Goal: Task Accomplishment & Management: Use online tool/utility

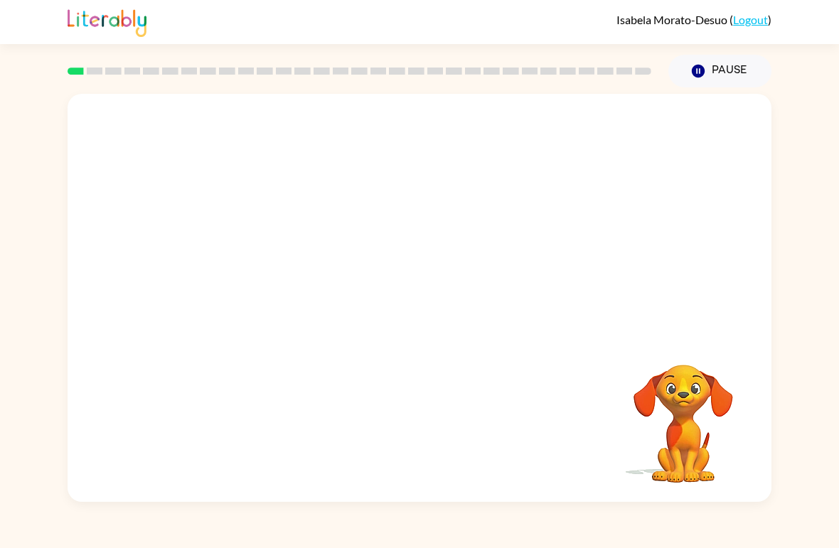
click at [105, 68] on div at bounding box center [359, 71] width 601 height 50
click at [100, 71] on rect at bounding box center [95, 71] width 16 height 7
click at [96, 79] on div at bounding box center [359, 71] width 601 height 50
click at [375, 223] on video "Your browser must support playing .mp4 files to use Literably. Please try using…" at bounding box center [420, 214] width 704 height 241
click at [422, 230] on video "Your browser must support playing .mp4 files to use Literably. Please try using…" at bounding box center [420, 214] width 704 height 241
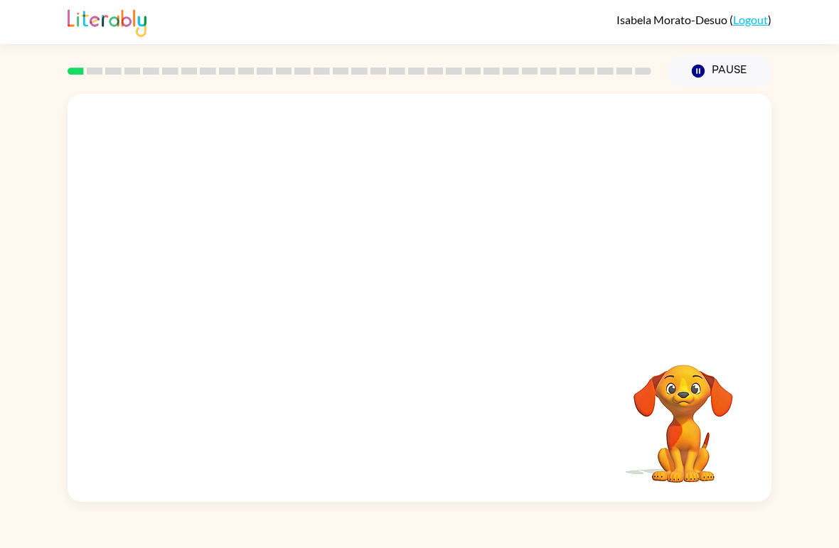
click at [374, 227] on video "Your browser must support playing .mp4 files to use Literably. Please try using…" at bounding box center [420, 214] width 704 height 241
click at [413, 292] on div at bounding box center [419, 305] width 91 height 52
click at [432, 314] on div at bounding box center [419, 305] width 91 height 52
click at [425, 314] on div at bounding box center [419, 305] width 91 height 52
click at [430, 308] on icon "button" at bounding box center [420, 305] width 25 height 25
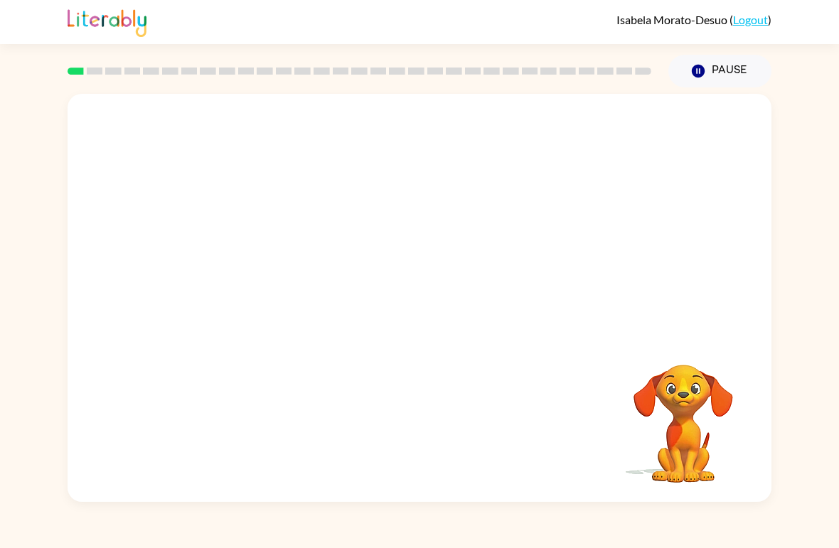
click at [731, 73] on button "Pause Pause" at bounding box center [720, 71] width 103 height 33
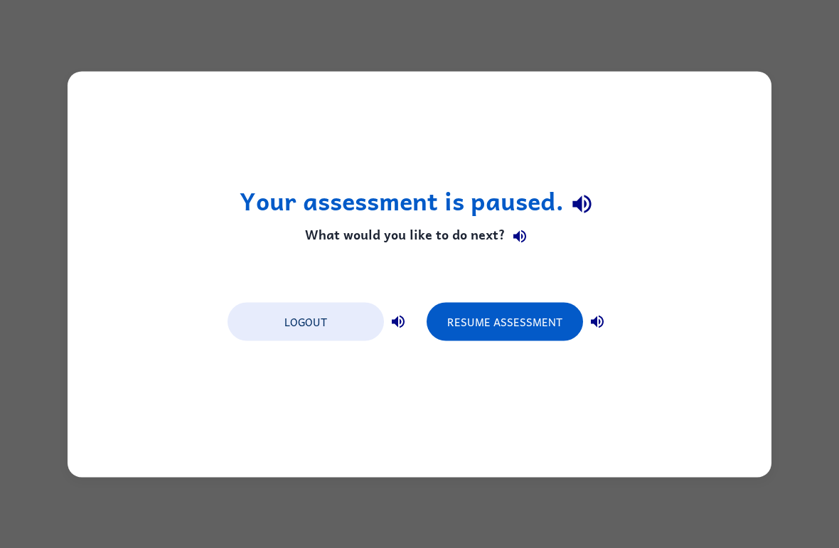
click at [556, 298] on div "Logout Resume Assessment" at bounding box center [419, 321] width 398 height 54
click at [511, 312] on button "Resume Assessment" at bounding box center [505, 321] width 156 height 38
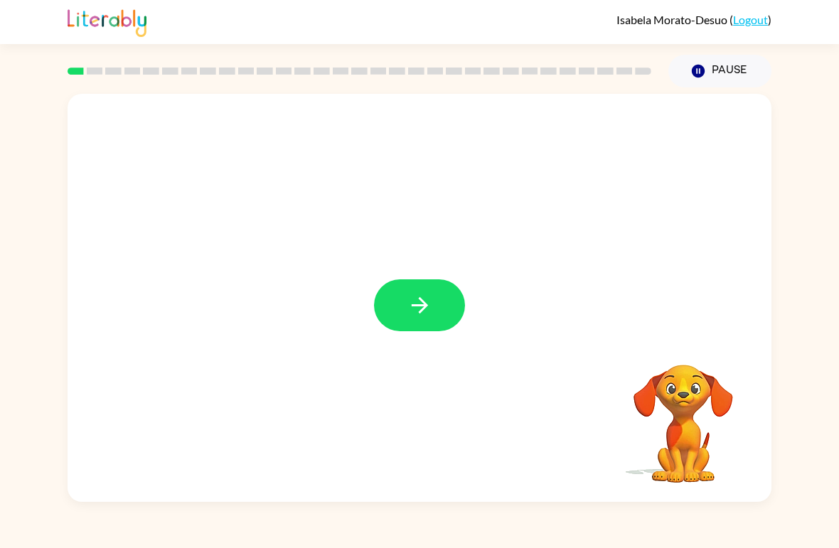
click at [443, 297] on button "button" at bounding box center [419, 305] width 91 height 52
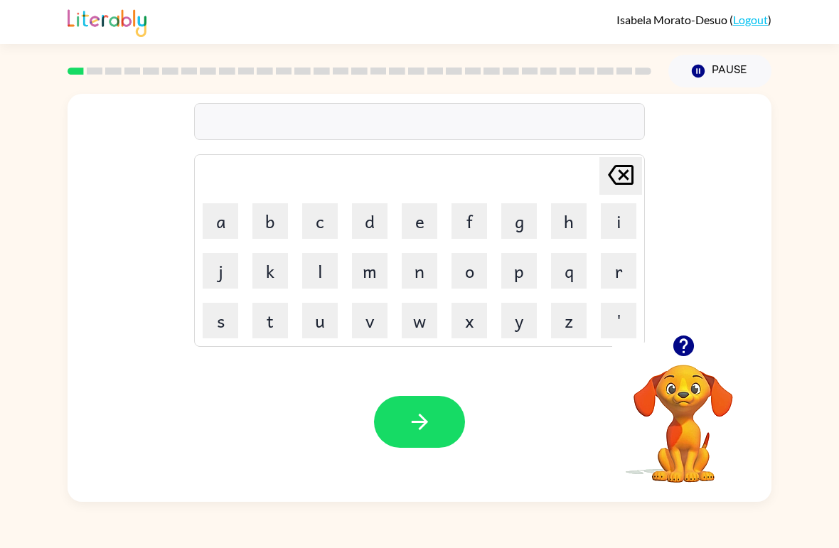
click at [268, 217] on button "b" at bounding box center [270, 221] width 36 height 36
click at [466, 259] on button "o" at bounding box center [470, 271] width 36 height 36
click at [630, 270] on button "r" at bounding box center [619, 271] width 36 height 36
click at [691, 379] on video "Your browser must support playing .mp4 files to use Literably. Please try using…" at bounding box center [683, 414] width 142 height 142
click at [689, 347] on icon "button" at bounding box center [683, 346] width 21 height 21
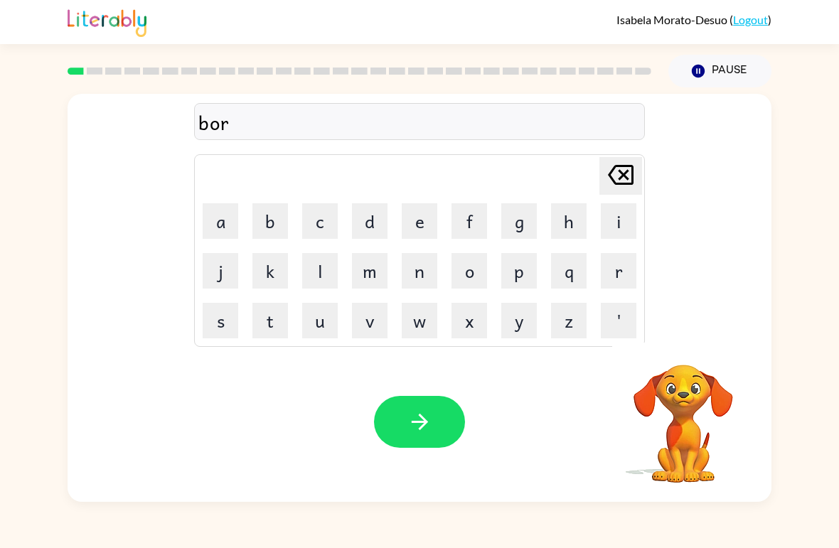
click at [376, 229] on button "d" at bounding box center [370, 221] width 36 height 36
click at [420, 234] on button "e" at bounding box center [420, 221] width 36 height 36
click at [620, 273] on button "r" at bounding box center [619, 271] width 36 height 36
click at [443, 415] on button "button" at bounding box center [419, 422] width 91 height 52
click at [610, 285] on button "r" at bounding box center [619, 271] width 36 height 36
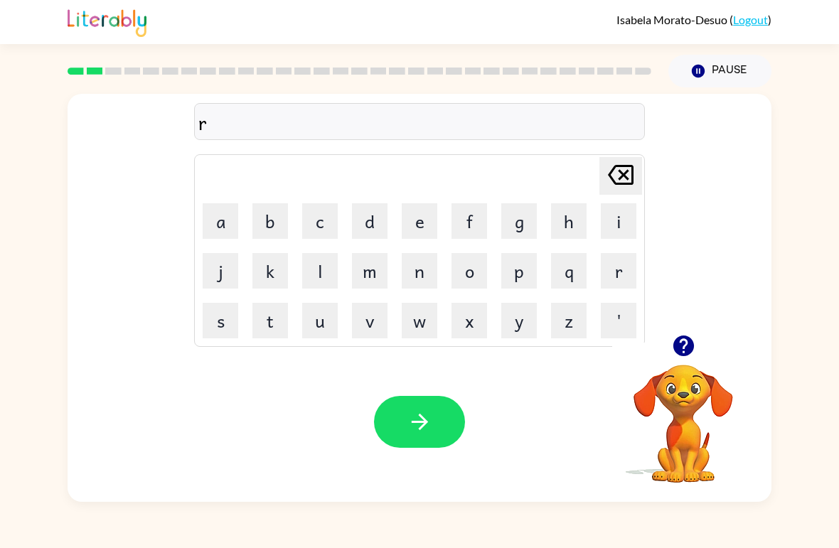
click at [216, 223] on button "a" at bounding box center [221, 221] width 36 height 36
click at [322, 327] on button "u" at bounding box center [320, 321] width 36 height 36
click at [415, 276] on button "n" at bounding box center [420, 271] width 36 height 36
click at [371, 226] on button "d" at bounding box center [370, 221] width 36 height 36
click at [436, 417] on button "button" at bounding box center [419, 422] width 91 height 52
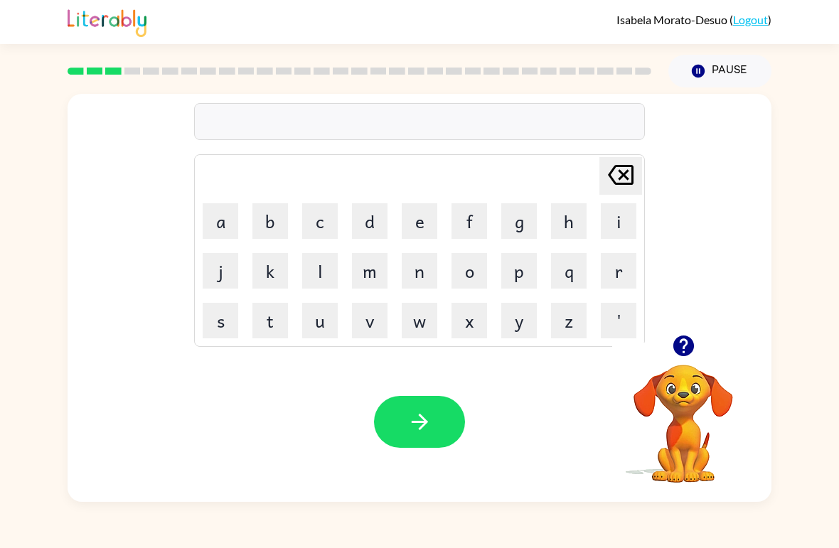
click at [325, 227] on button "c" at bounding box center [320, 221] width 36 height 36
click at [568, 225] on button "h" at bounding box center [569, 221] width 36 height 36
click at [610, 226] on button "i" at bounding box center [619, 221] width 36 height 36
click at [414, 448] on button "button" at bounding box center [419, 422] width 91 height 52
click at [273, 331] on button "t" at bounding box center [270, 321] width 36 height 36
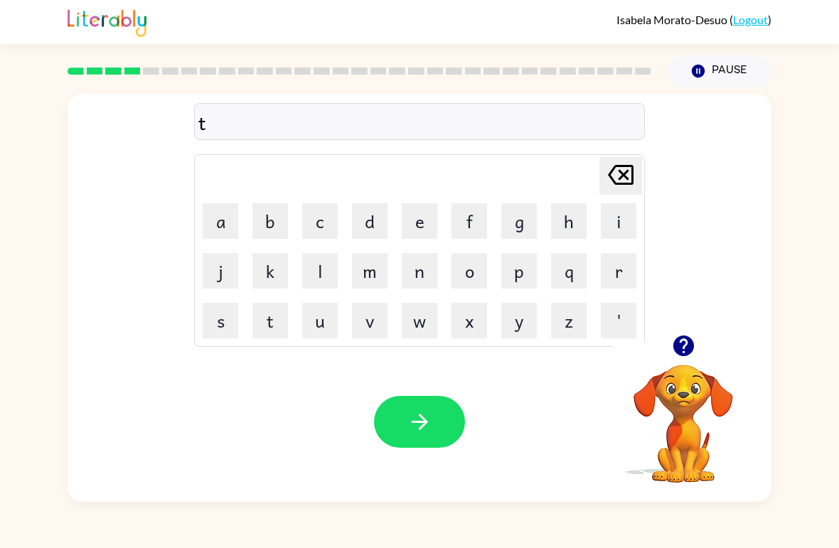
click at [617, 270] on button "r" at bounding box center [619, 271] width 36 height 36
click at [415, 221] on button "e" at bounding box center [420, 221] width 36 height 36
click at [412, 282] on button "n" at bounding box center [420, 271] width 36 height 36
click at [619, 176] on icon "[PERSON_NAME] last character input" at bounding box center [621, 175] width 34 height 34
click at [362, 270] on button "m" at bounding box center [370, 271] width 36 height 36
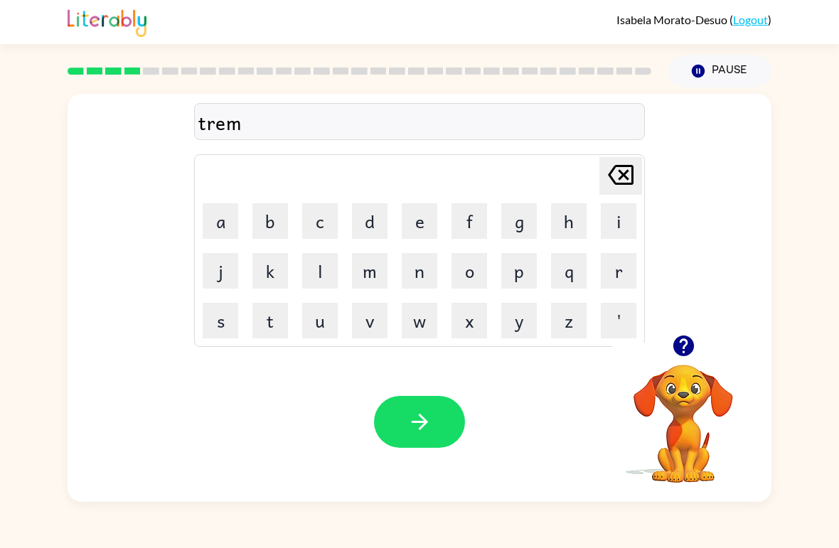
click at [637, 163] on icon "[PERSON_NAME] last character input" at bounding box center [621, 175] width 34 height 34
click at [424, 286] on button "n" at bounding box center [420, 271] width 36 height 36
click at [410, 403] on button "button" at bounding box center [419, 422] width 91 height 52
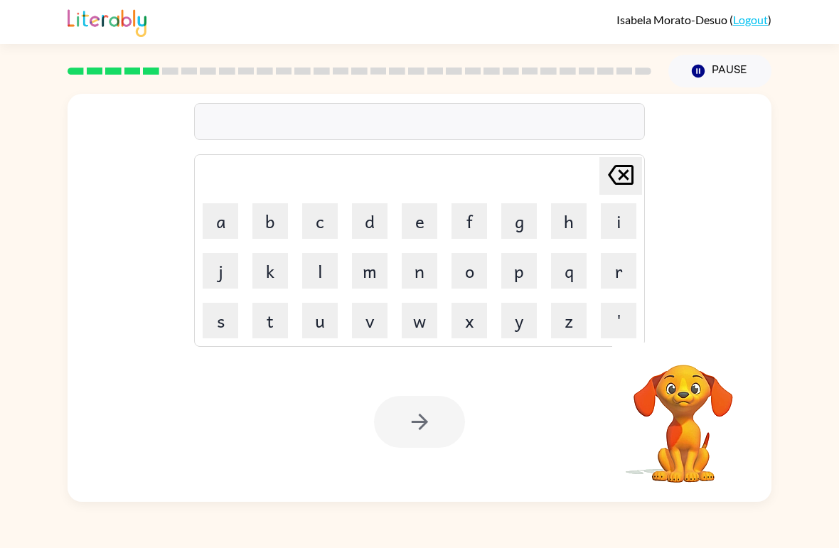
click at [655, 435] on video "Your browser must support playing .mp4 files to use Literably. Please try using…" at bounding box center [683, 414] width 142 height 142
click at [678, 339] on icon "button" at bounding box center [683, 346] width 21 height 21
click at [372, 223] on button "d" at bounding box center [370, 221] width 36 height 36
click at [572, 220] on button "h" at bounding box center [569, 221] width 36 height 36
click at [612, 171] on icon at bounding box center [621, 175] width 26 height 20
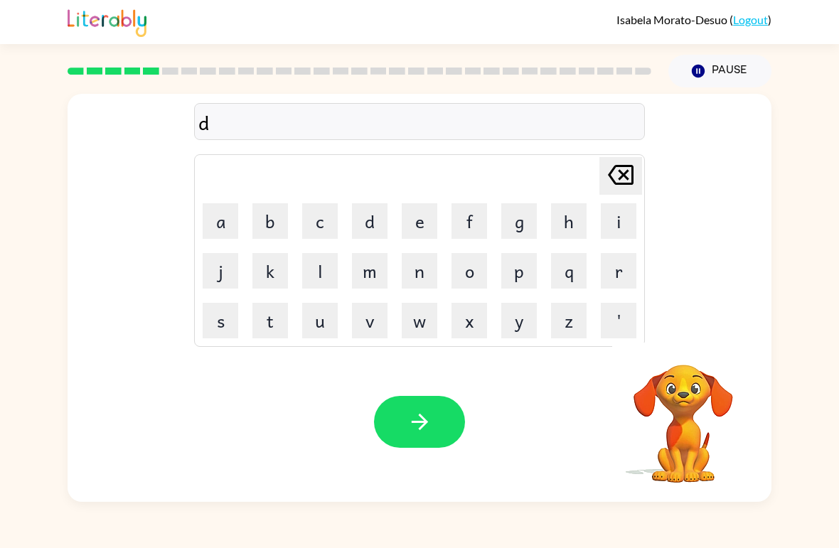
click at [617, 222] on button "i" at bounding box center [619, 221] width 36 height 36
click at [465, 213] on button "f" at bounding box center [470, 221] width 36 height 36
click at [415, 220] on button "e" at bounding box center [420, 221] width 36 height 36
click at [425, 275] on button "n" at bounding box center [420, 271] width 36 height 36
click at [216, 326] on button "s" at bounding box center [221, 321] width 36 height 36
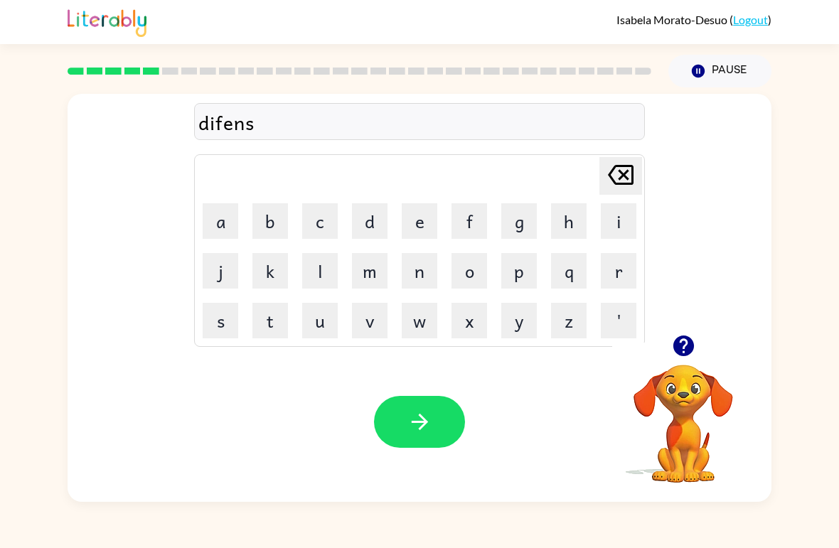
click at [620, 221] on button "i" at bounding box center [619, 221] width 36 height 36
click at [371, 329] on button "v" at bounding box center [370, 321] width 36 height 36
click at [420, 214] on button "e" at bounding box center [420, 221] width 36 height 36
click at [410, 427] on icon "button" at bounding box center [420, 422] width 25 height 25
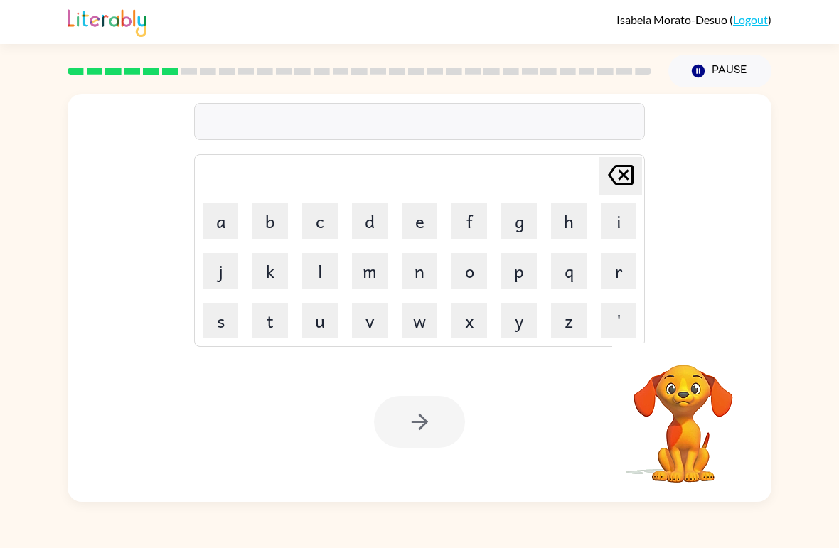
click at [387, 327] on button "v" at bounding box center [370, 321] width 36 height 36
click at [619, 223] on button "i" at bounding box center [619, 221] width 36 height 36
click at [568, 275] on button "q" at bounding box center [569, 271] width 36 height 36
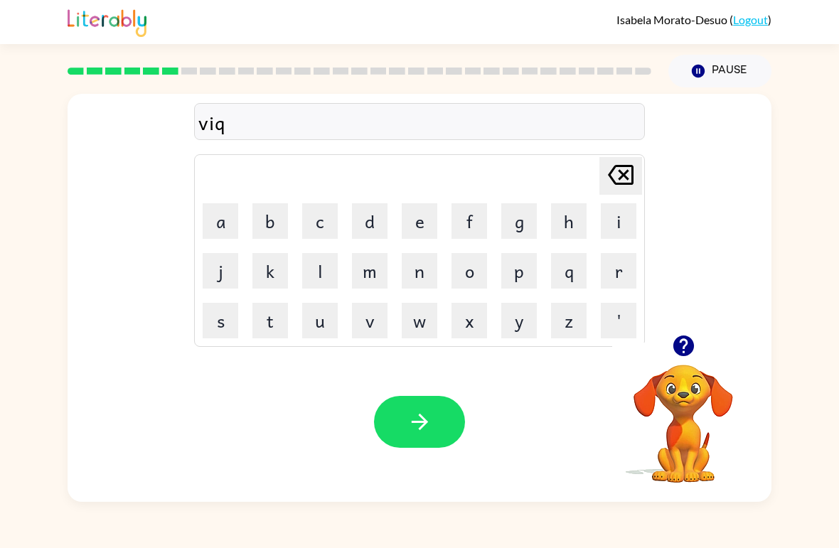
click at [320, 324] on button "u" at bounding box center [320, 321] width 36 height 36
click at [408, 216] on button "e" at bounding box center [420, 221] width 36 height 36
click at [612, 220] on button "i" at bounding box center [619, 221] width 36 height 36
click at [216, 337] on button "s" at bounding box center [221, 321] width 36 height 36
click at [607, 206] on button "i" at bounding box center [619, 221] width 36 height 36
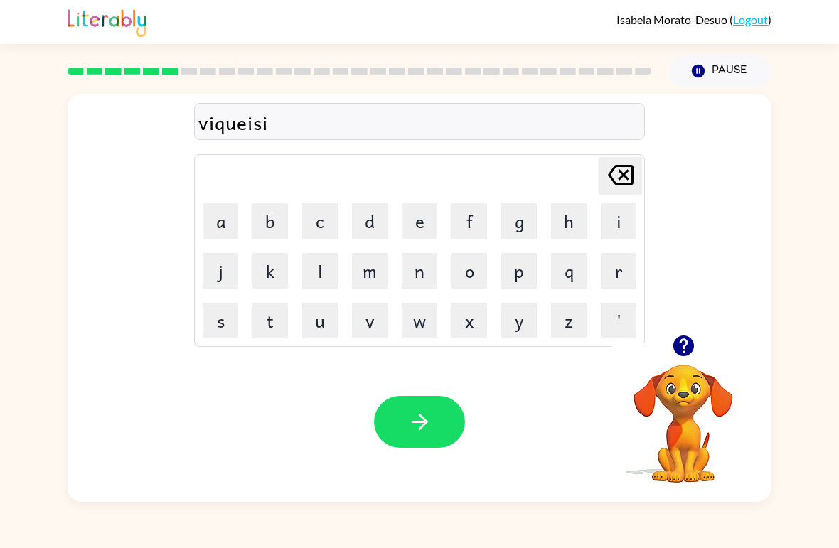
click at [480, 271] on button "o" at bounding box center [470, 271] width 36 height 36
click at [411, 283] on button "n" at bounding box center [420, 271] width 36 height 36
click at [430, 435] on icon "button" at bounding box center [420, 422] width 25 height 25
click at [325, 221] on button "c" at bounding box center [320, 221] width 36 height 36
click at [469, 267] on button "o" at bounding box center [470, 271] width 36 height 36
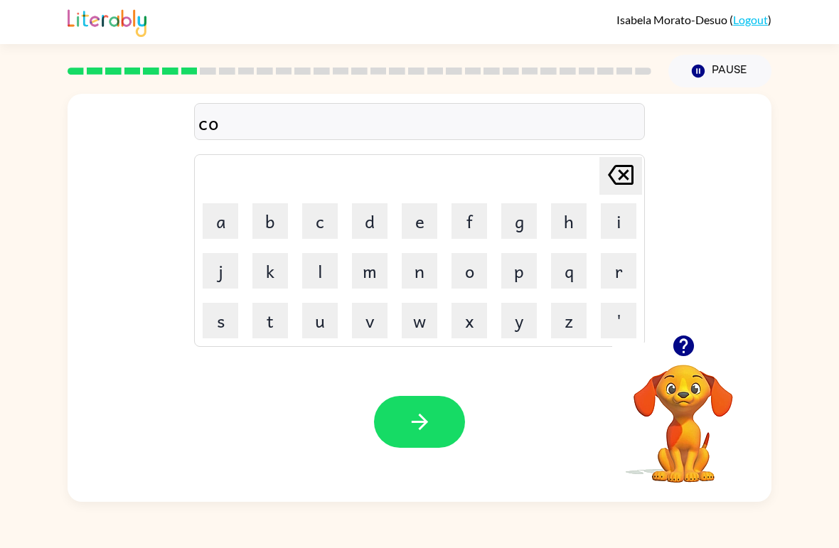
click at [627, 272] on button "r" at bounding box center [619, 271] width 36 height 36
click at [473, 269] on button "o" at bounding box center [470, 271] width 36 height 36
click at [359, 277] on button "m" at bounding box center [370, 271] width 36 height 36
click at [405, 416] on button "button" at bounding box center [419, 422] width 91 height 52
click at [360, 285] on button "m" at bounding box center [370, 271] width 36 height 36
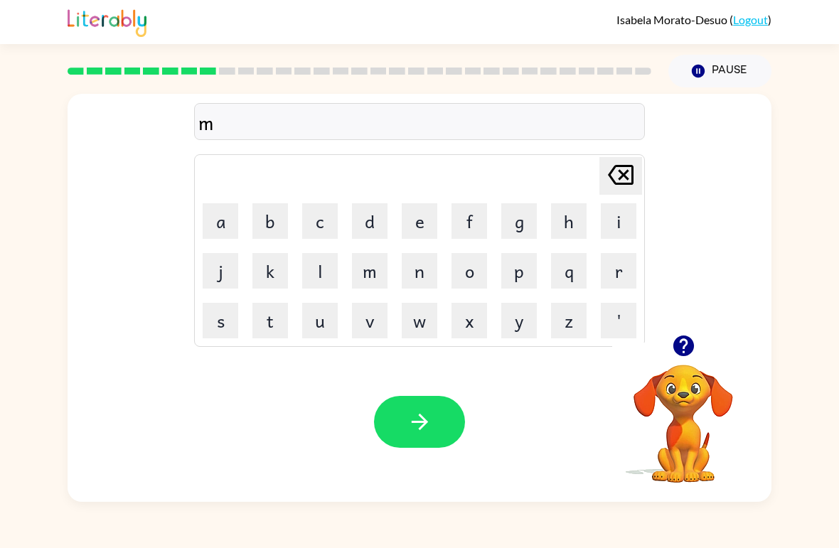
click at [617, 223] on button "i" at bounding box center [619, 221] width 36 height 36
click at [612, 283] on button "r" at bounding box center [619, 271] width 36 height 36
click at [620, 223] on button "i" at bounding box center [619, 221] width 36 height 36
click at [511, 228] on button "g" at bounding box center [519, 221] width 36 height 36
click at [474, 272] on button "o" at bounding box center [470, 271] width 36 height 36
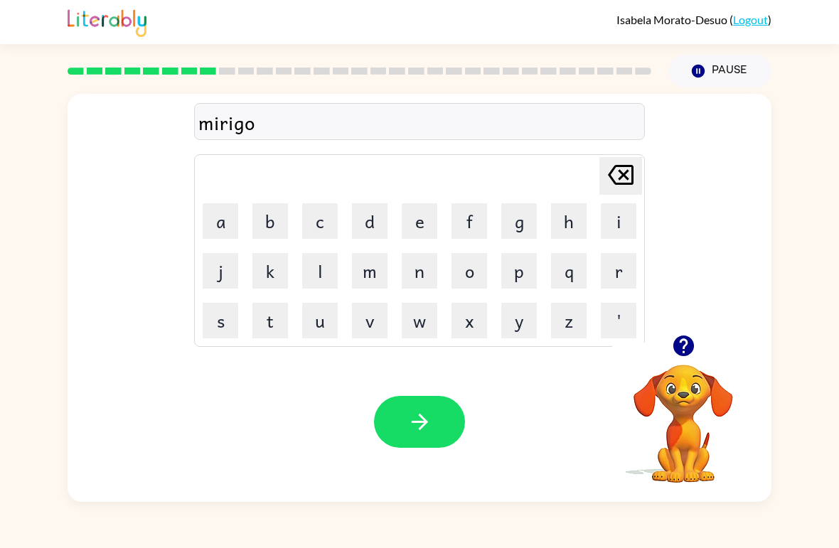
click at [307, 288] on button "l" at bounding box center [320, 271] width 36 height 36
click at [423, 397] on button "button" at bounding box center [419, 422] width 91 height 52
click at [679, 354] on icon "button" at bounding box center [683, 346] width 21 height 21
click at [375, 271] on button "m" at bounding box center [370, 271] width 36 height 36
click at [373, 232] on button "d" at bounding box center [370, 221] width 36 height 36
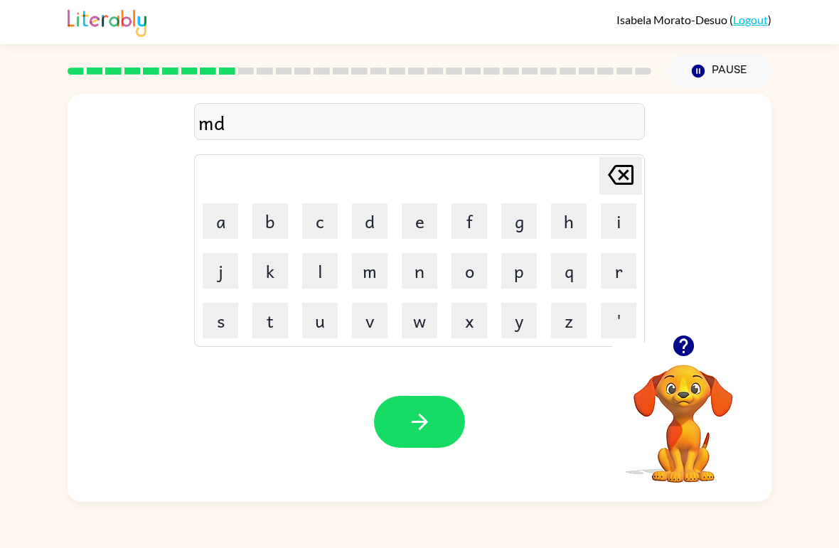
click at [609, 174] on icon "[PERSON_NAME] last character input" at bounding box center [621, 175] width 34 height 34
click at [398, 214] on td "e" at bounding box center [419, 221] width 48 height 48
click at [425, 221] on button "e" at bounding box center [420, 221] width 36 height 36
click at [373, 220] on button "d" at bounding box center [370, 221] width 36 height 36
click at [371, 272] on button "m" at bounding box center [370, 271] width 36 height 36
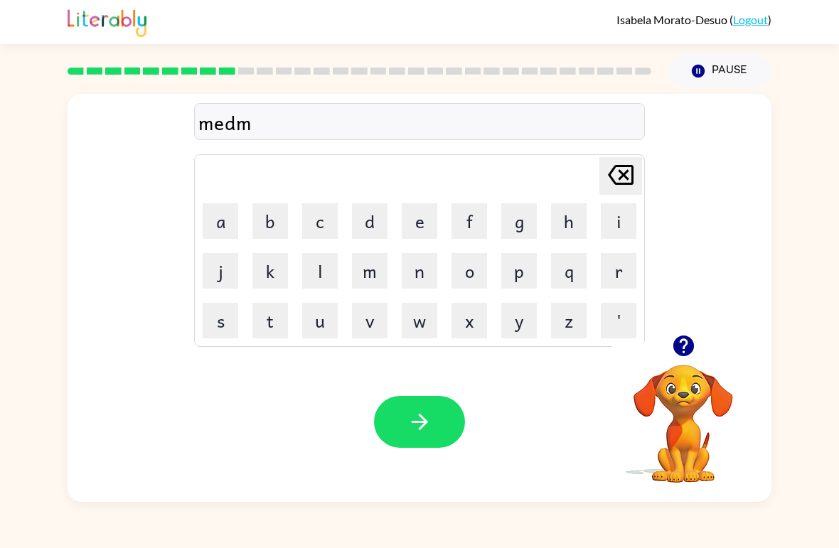
click at [470, 272] on button "o" at bounding box center [470, 271] width 36 height 36
click at [615, 266] on button "r" at bounding box center [619, 271] width 36 height 36
click at [412, 278] on button "n" at bounding box center [420, 271] width 36 height 36
click at [608, 215] on button "i" at bounding box center [619, 221] width 36 height 36
click at [425, 275] on button "n" at bounding box center [420, 271] width 36 height 36
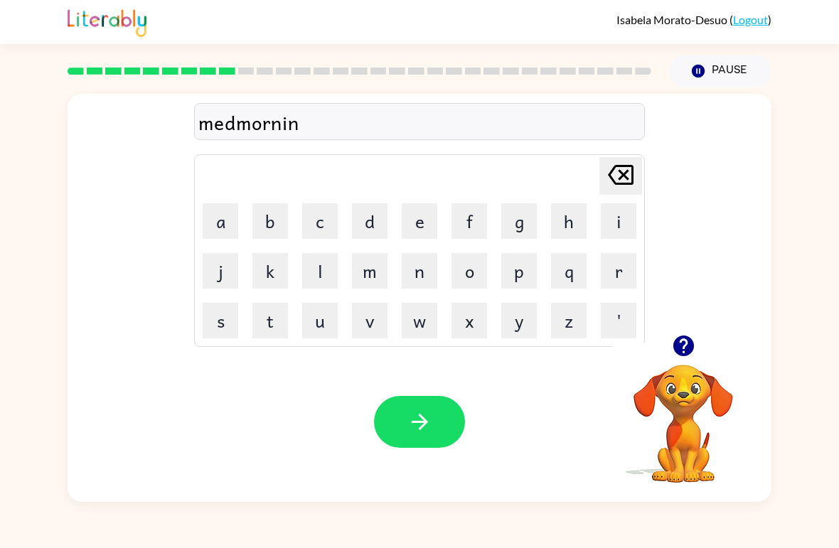
click at [508, 227] on button "g" at bounding box center [519, 221] width 36 height 36
click at [438, 417] on button "button" at bounding box center [419, 422] width 91 height 52
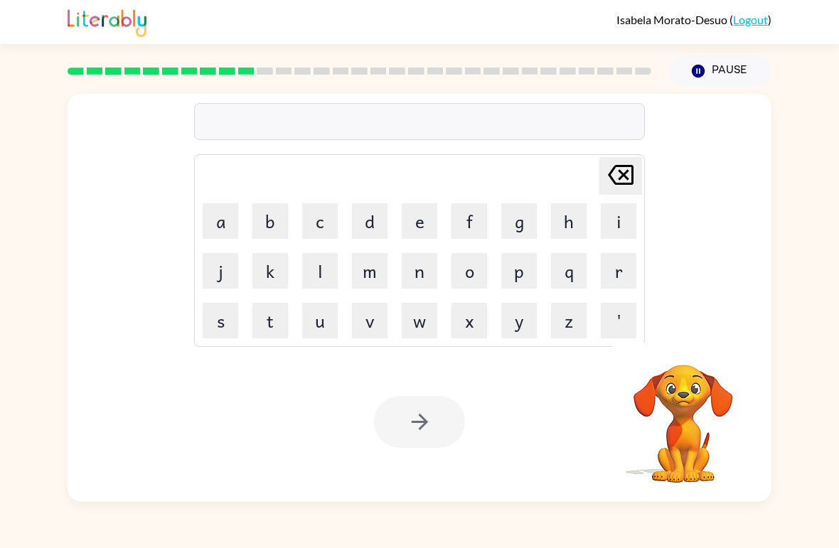
click at [376, 221] on button "d" at bounding box center [370, 221] width 36 height 36
click at [622, 229] on button "i" at bounding box center [619, 221] width 36 height 36
click at [212, 324] on button "s" at bounding box center [221, 321] width 36 height 36
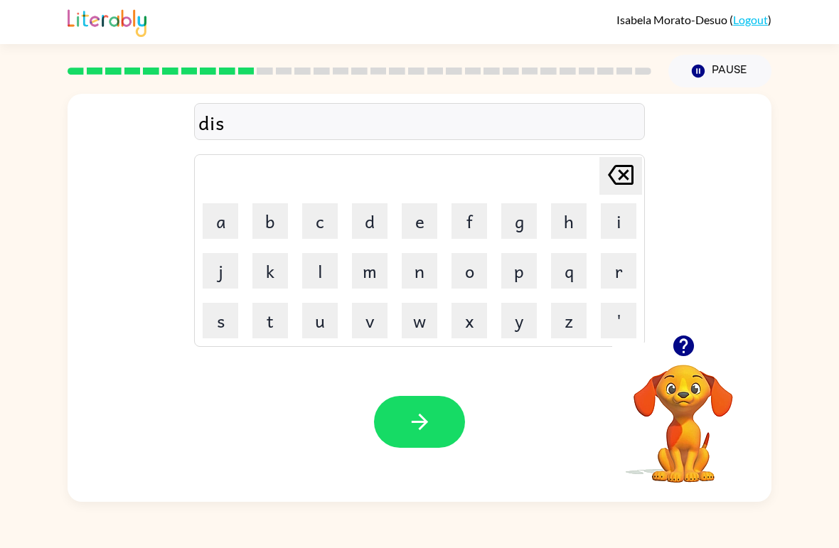
click at [275, 321] on button "t" at bounding box center [270, 321] width 36 height 36
click at [602, 270] on button "r" at bounding box center [619, 271] width 36 height 36
click at [225, 311] on button "s" at bounding box center [221, 321] width 36 height 36
click at [618, 174] on icon "[PERSON_NAME] last character input" at bounding box center [621, 175] width 34 height 34
click at [230, 226] on button "a" at bounding box center [221, 221] width 36 height 36
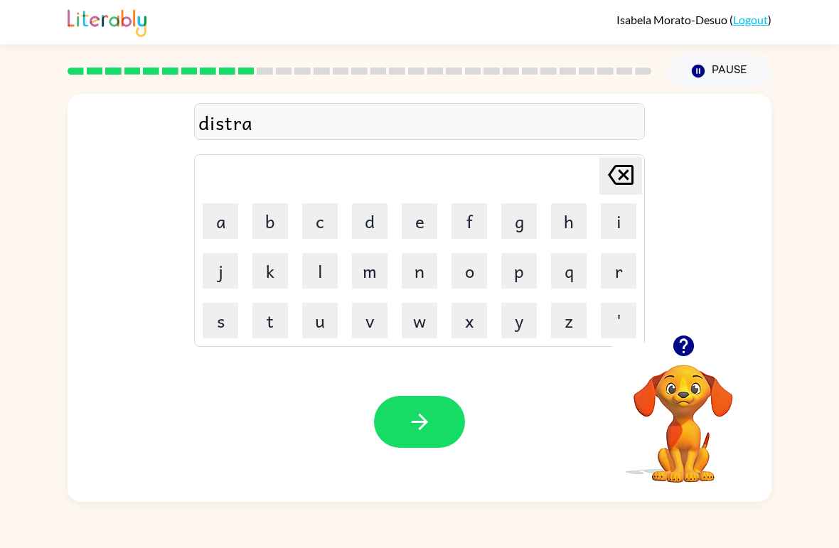
click at [228, 322] on button "s" at bounding box center [221, 321] width 36 height 36
click at [266, 326] on button "t" at bounding box center [270, 321] width 36 height 36
click at [403, 399] on button "button" at bounding box center [419, 422] width 91 height 52
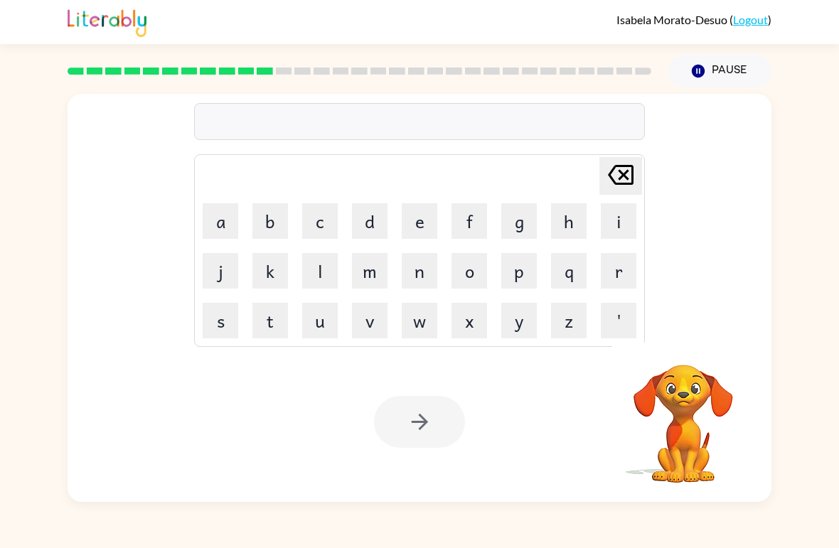
click at [705, 409] on video "Your browser must support playing .mp4 files to use Literably. Please try using…" at bounding box center [683, 414] width 142 height 142
click at [619, 286] on button "r" at bounding box center [619, 271] width 36 height 36
click at [468, 270] on button "o" at bounding box center [470, 271] width 36 height 36
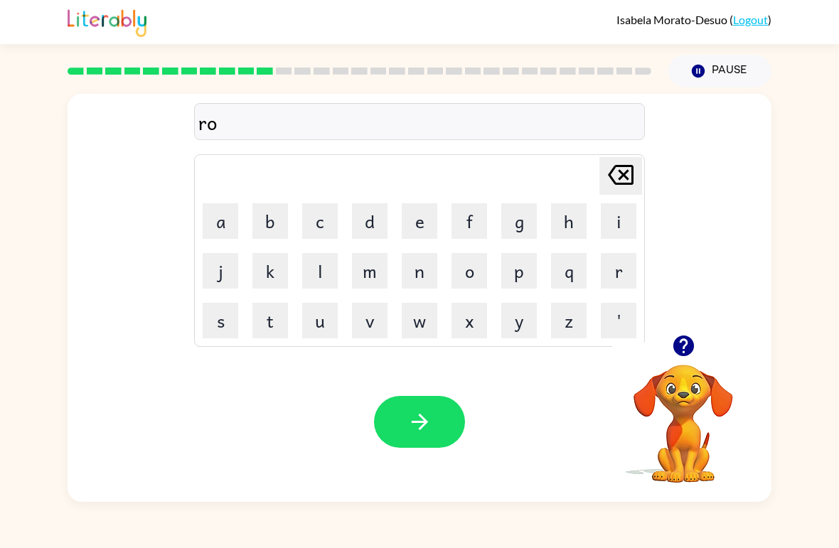
click at [304, 321] on button "u" at bounding box center [320, 321] width 36 height 36
click at [371, 228] on button "d" at bounding box center [370, 221] width 36 height 36
click at [419, 408] on button "button" at bounding box center [419, 422] width 91 height 52
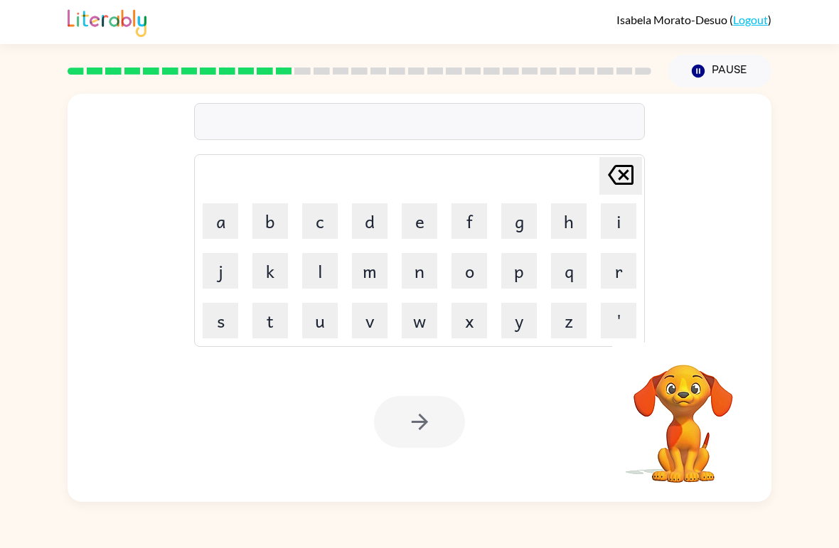
click at [211, 235] on button "a" at bounding box center [221, 221] width 36 height 36
click at [483, 228] on button "f" at bounding box center [470, 221] width 36 height 36
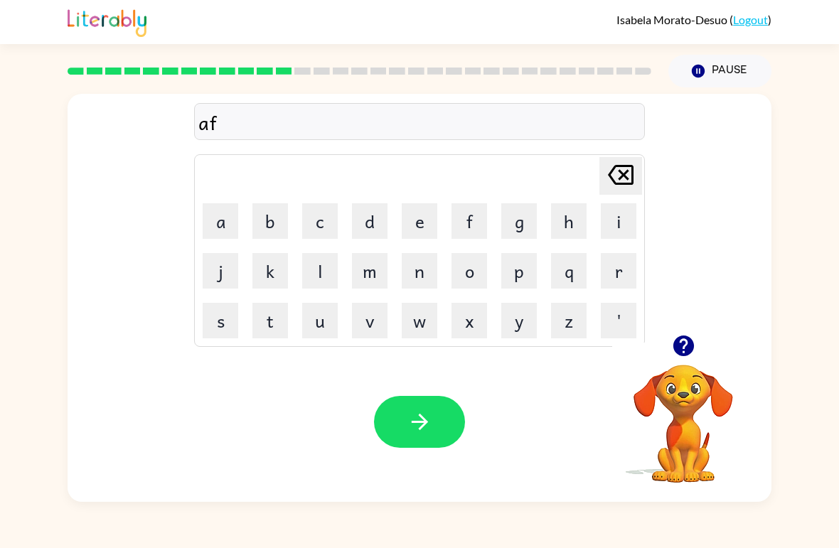
click at [620, 273] on button "r" at bounding box center [619, 271] width 36 height 36
click at [418, 229] on button "e" at bounding box center [420, 221] width 36 height 36
click at [605, 228] on button "i" at bounding box center [619, 221] width 36 height 36
click at [363, 225] on button "d" at bounding box center [370, 221] width 36 height 36
click at [402, 387] on div "Your browser must support playing .mp4 files to use Literably. Please try using…" at bounding box center [420, 422] width 704 height 160
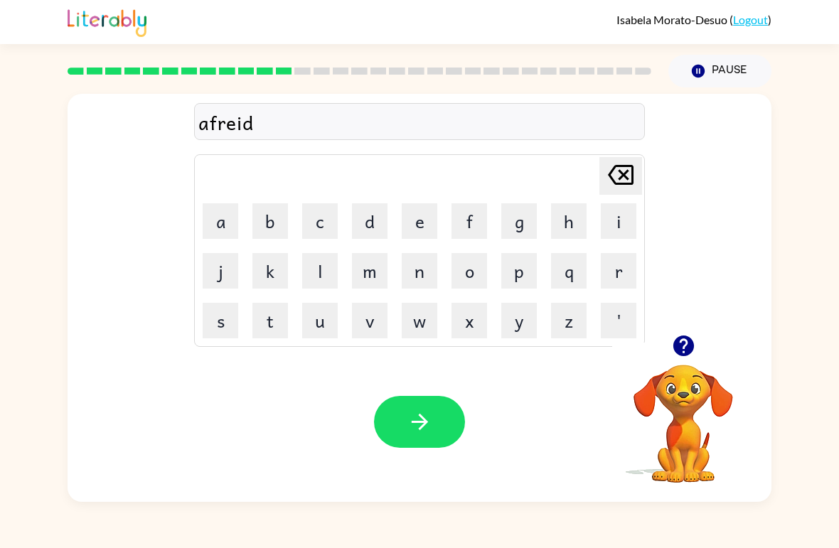
click at [433, 415] on button "button" at bounding box center [419, 422] width 91 height 52
click at [365, 272] on button "m" at bounding box center [370, 271] width 36 height 36
click at [231, 233] on button "a" at bounding box center [221, 221] width 36 height 36
click at [368, 230] on button "d" at bounding box center [370, 221] width 36 height 36
click at [691, 343] on icon "button" at bounding box center [683, 346] width 21 height 21
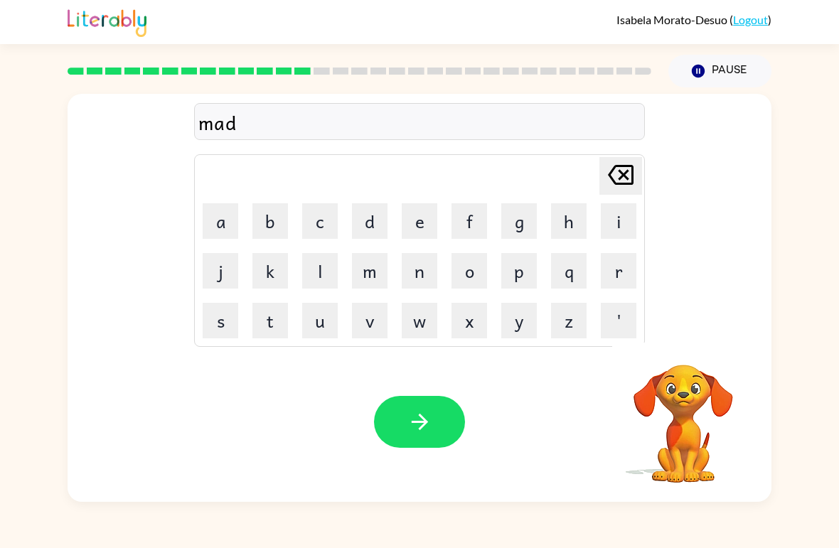
click at [417, 233] on button "e" at bounding box center [420, 221] width 36 height 36
click at [405, 274] on button "n" at bounding box center [420, 271] width 36 height 36
click at [417, 225] on button "e" at bounding box center [420, 221] width 36 height 36
click at [218, 330] on button "s" at bounding box center [221, 321] width 36 height 36
click at [412, 412] on icon "button" at bounding box center [420, 422] width 25 height 25
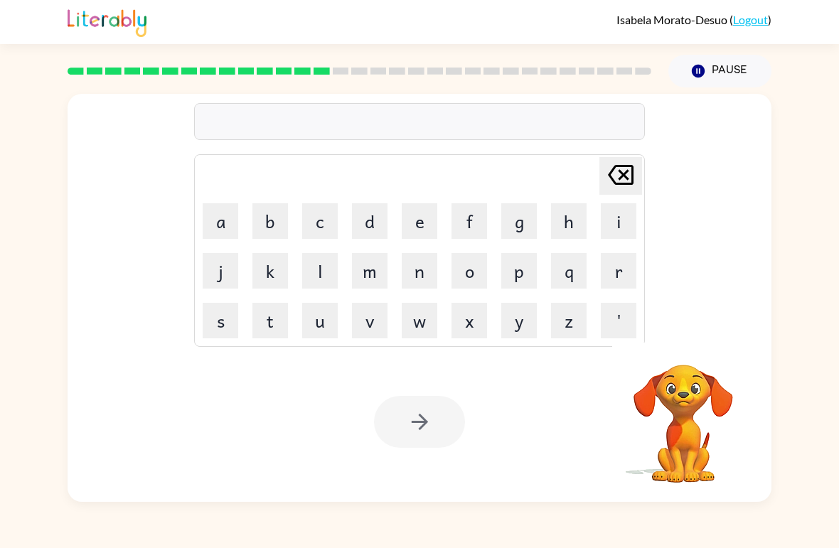
click at [270, 217] on button "b" at bounding box center [270, 221] width 36 height 36
click at [471, 272] on button "o" at bounding box center [470, 271] width 36 height 36
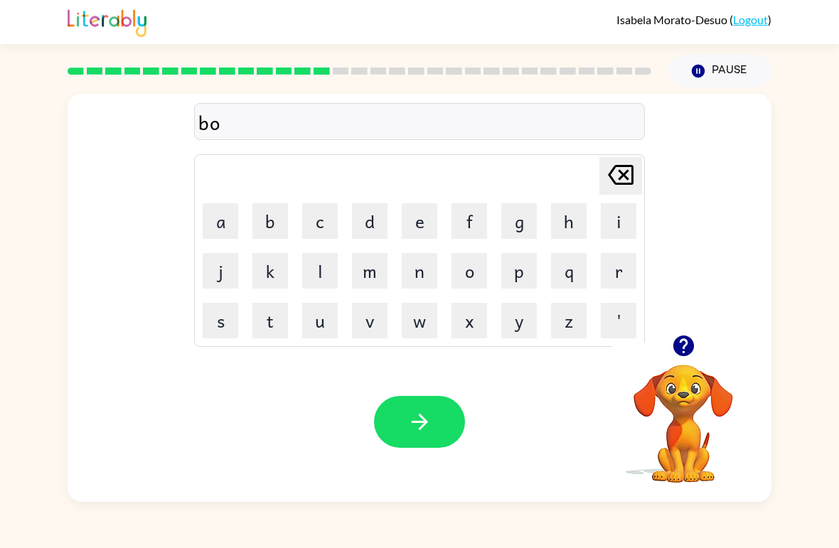
click at [419, 272] on button "n" at bounding box center [420, 271] width 36 height 36
click at [421, 217] on button "e" at bounding box center [420, 221] width 36 height 36
click at [219, 331] on button "s" at bounding box center [221, 321] width 36 height 36
click at [400, 406] on button "button" at bounding box center [419, 422] width 91 height 52
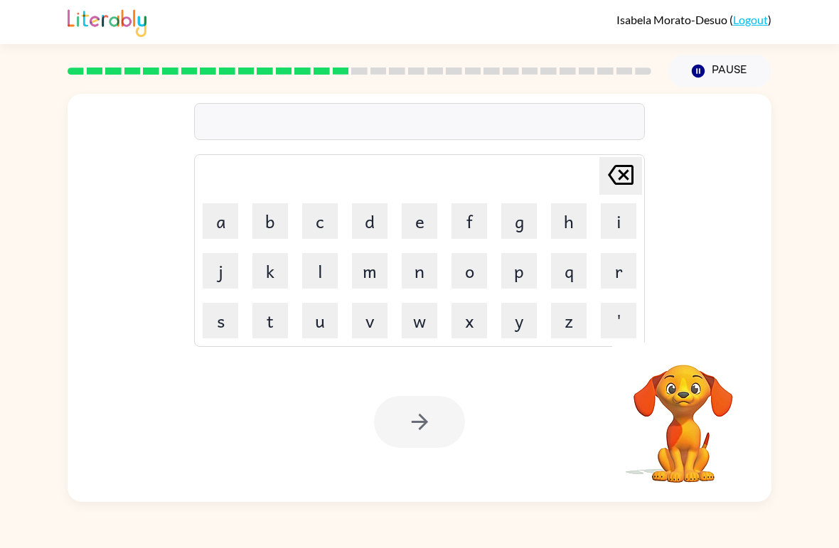
click at [230, 317] on button "s" at bounding box center [221, 321] width 36 height 36
click at [464, 275] on button "o" at bounding box center [470, 271] width 36 height 36
click at [414, 282] on button "n" at bounding box center [420, 271] width 36 height 36
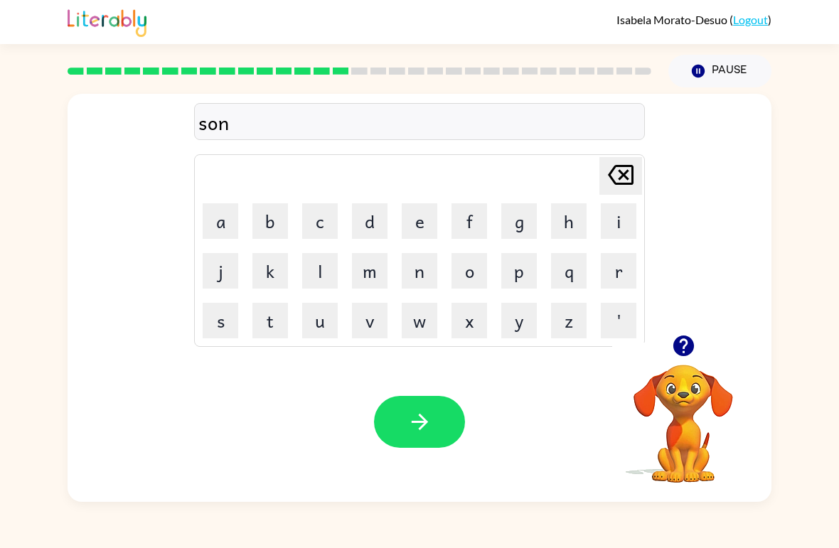
click at [622, 279] on button "r" at bounding box center [619, 271] width 36 height 36
click at [368, 277] on button "m" at bounding box center [370, 271] width 36 height 36
click at [417, 414] on icon "button" at bounding box center [420, 422] width 25 height 25
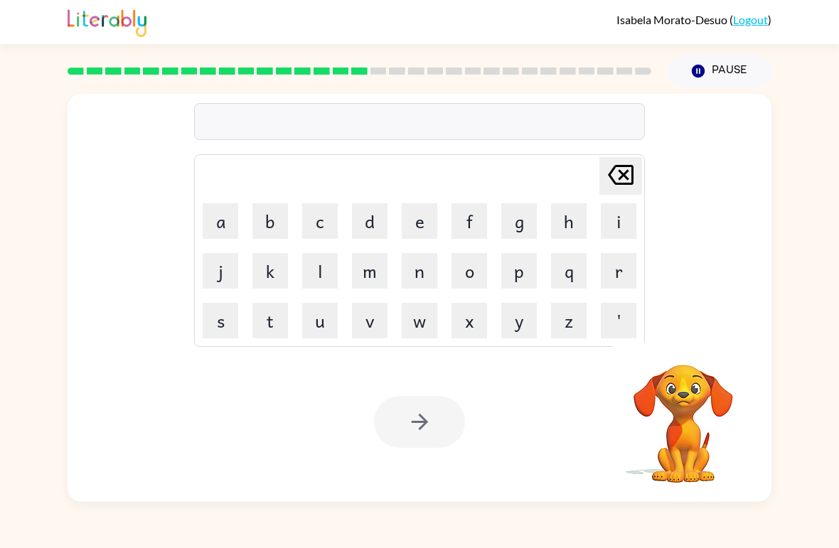
click at [616, 261] on button "r" at bounding box center [619, 271] width 36 height 36
click at [221, 218] on button "a" at bounding box center [221, 221] width 36 height 36
click at [428, 331] on button "w" at bounding box center [420, 321] width 36 height 36
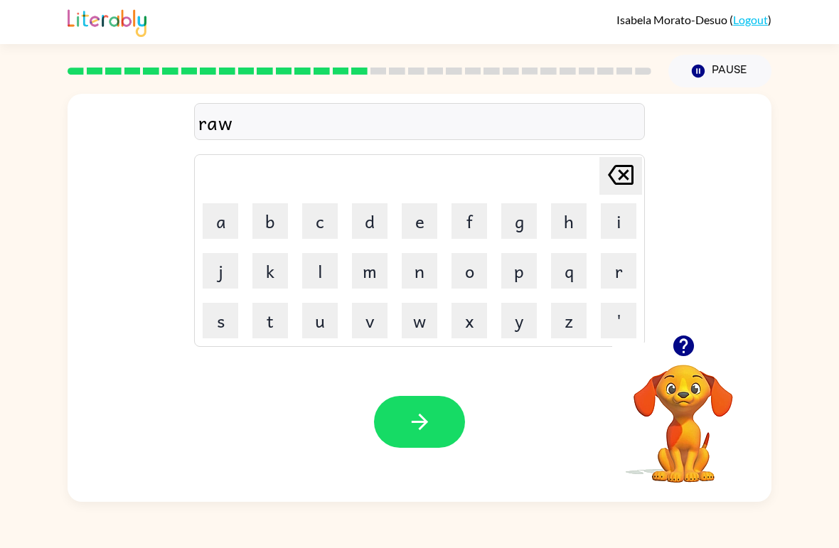
click at [623, 178] on icon at bounding box center [621, 175] width 26 height 20
click at [415, 399] on button "button" at bounding box center [419, 422] width 91 height 52
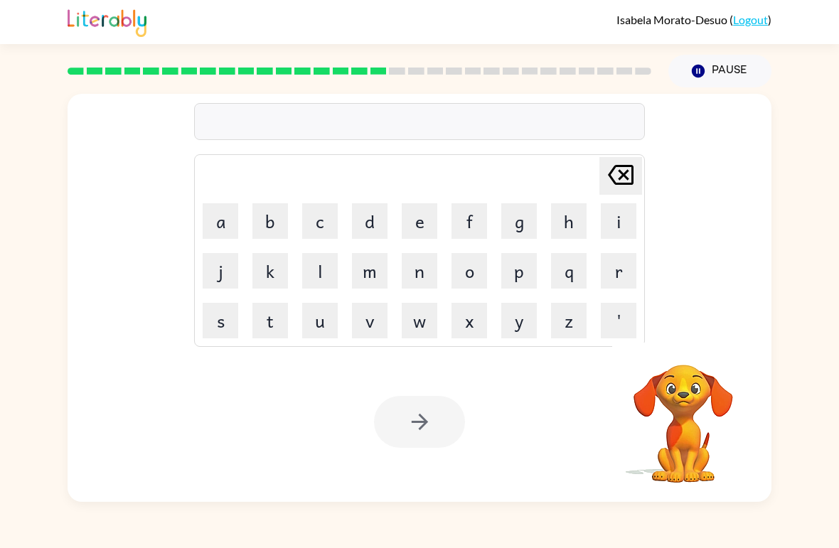
click at [627, 162] on icon "[PERSON_NAME] last character input" at bounding box center [621, 175] width 34 height 34
click at [639, 175] on button "[PERSON_NAME] last character input" at bounding box center [621, 176] width 43 height 38
click at [613, 183] on icon "[PERSON_NAME] last character input" at bounding box center [621, 175] width 34 height 34
click at [613, 182] on icon at bounding box center [621, 175] width 26 height 20
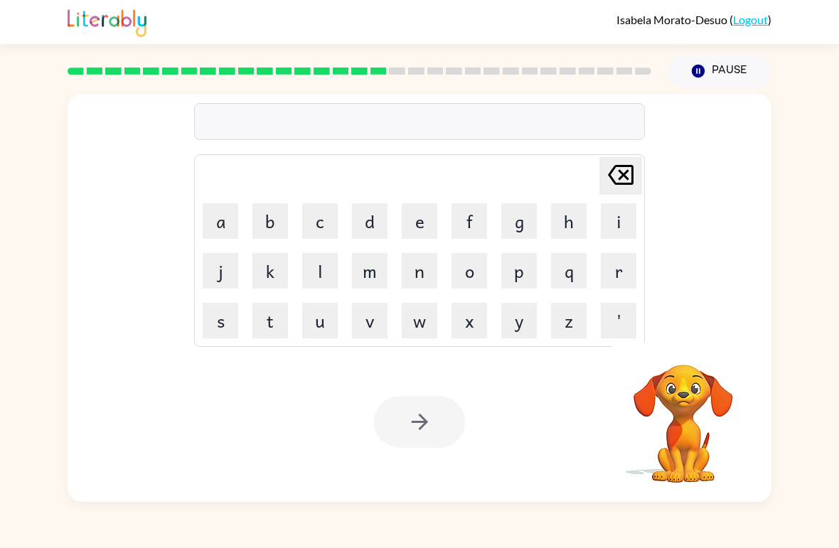
click at [621, 182] on icon "[PERSON_NAME] last character input" at bounding box center [621, 175] width 34 height 34
click at [620, 182] on icon "[PERSON_NAME] last character input" at bounding box center [621, 175] width 34 height 34
click at [626, 174] on icon at bounding box center [621, 175] width 26 height 20
click at [654, 326] on div "[PERSON_NAME] last character input a b c d e f g h i j k l m n o p q r s t u v …" at bounding box center [420, 214] width 704 height 241
click at [472, 225] on button "f" at bounding box center [470, 221] width 36 height 36
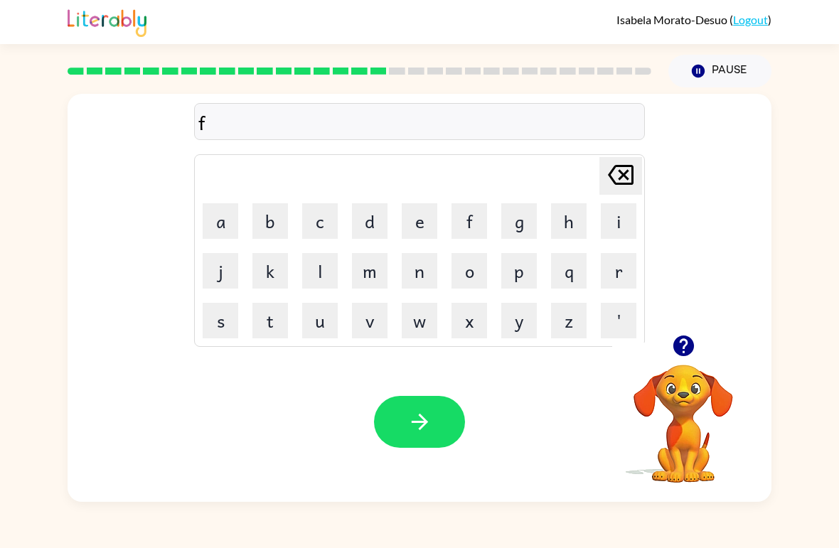
click at [604, 277] on button "r" at bounding box center [619, 271] width 36 height 36
click at [414, 215] on button "e" at bounding box center [420, 221] width 36 height 36
click at [370, 267] on button "m" at bounding box center [370, 271] width 36 height 36
click at [617, 218] on button "i" at bounding box center [619, 221] width 36 height 36
click at [511, 225] on button "g" at bounding box center [519, 221] width 36 height 36
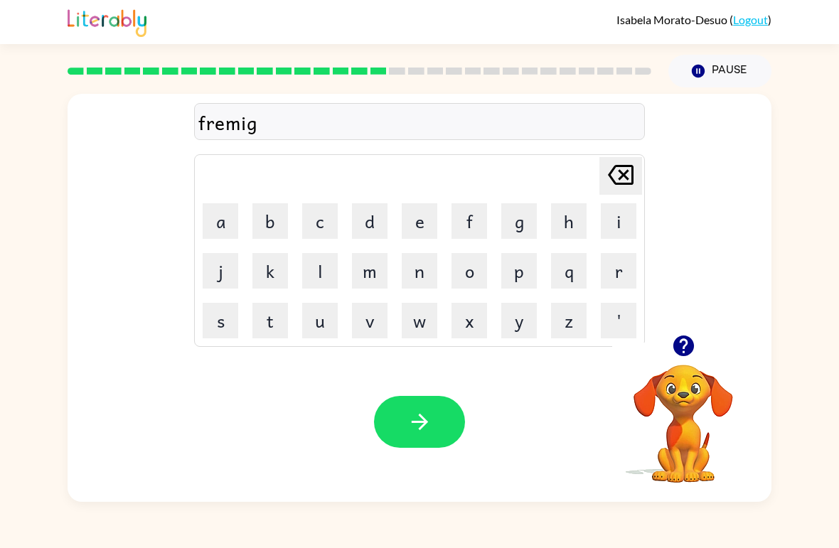
click at [406, 406] on button "button" at bounding box center [419, 422] width 91 height 52
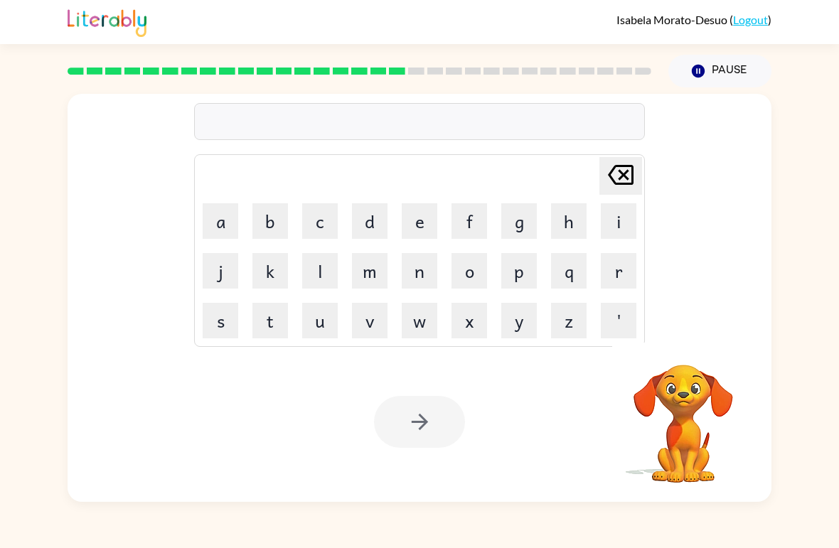
click at [623, 272] on button "r" at bounding box center [619, 271] width 36 height 36
click at [425, 223] on button "e" at bounding box center [420, 221] width 36 height 36
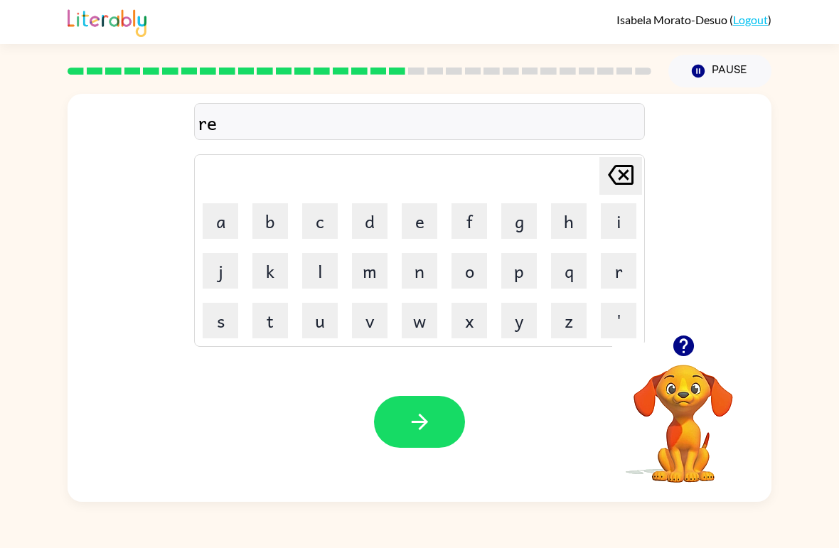
click at [220, 328] on button "s" at bounding box center [221, 321] width 36 height 36
click at [568, 282] on button "q" at bounding box center [569, 271] width 36 height 36
click at [320, 324] on button "u" at bounding box center [320, 321] width 36 height 36
click at [405, 216] on button "e" at bounding box center [420, 221] width 36 height 36
click at [217, 331] on button "s" at bounding box center [221, 321] width 36 height 36
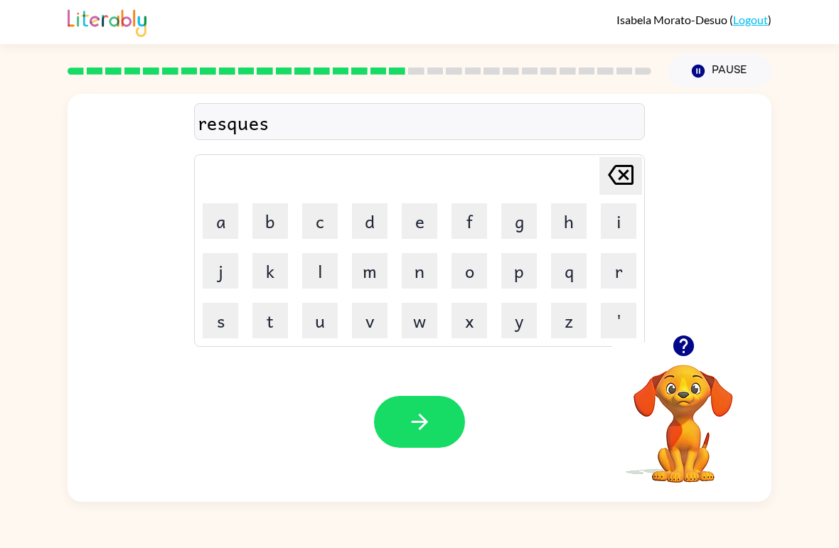
click at [269, 323] on button "t" at bounding box center [270, 321] width 36 height 36
click at [433, 444] on button "button" at bounding box center [419, 422] width 91 height 52
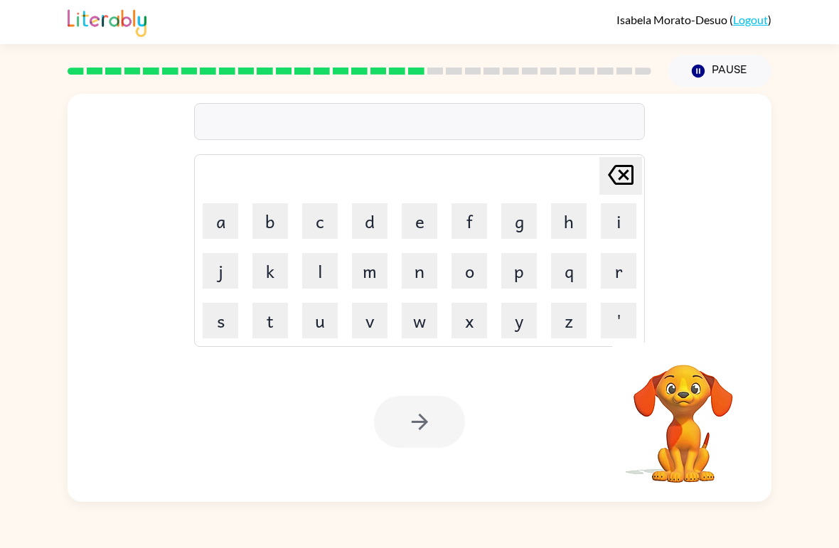
click at [236, 214] on button "a" at bounding box center [221, 221] width 36 height 36
click at [614, 272] on button "r" at bounding box center [619, 271] width 36 height 36
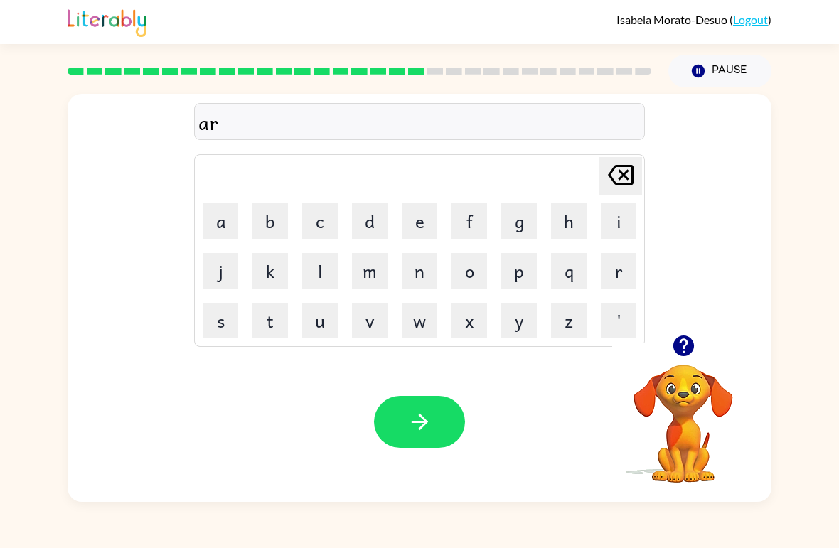
click at [272, 326] on button "t" at bounding box center [270, 321] width 36 height 36
click at [425, 324] on button "w" at bounding box center [420, 321] width 36 height 36
click at [428, 223] on button "e" at bounding box center [420, 221] width 36 height 36
click at [420, 275] on button "n" at bounding box center [420, 271] width 36 height 36
click at [426, 426] on icon "button" at bounding box center [420, 422] width 25 height 25
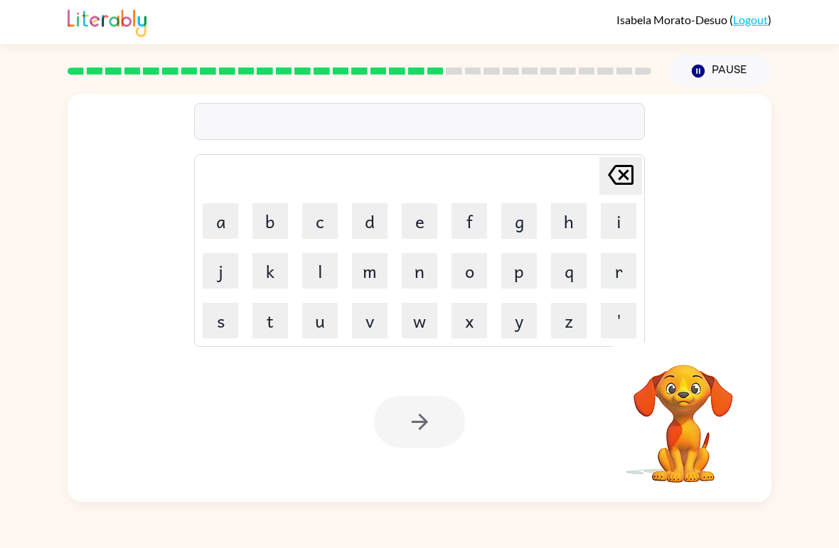
click at [474, 223] on button "f" at bounding box center [470, 221] width 36 height 36
click at [469, 272] on button "o" at bounding box center [470, 271] width 36 height 36
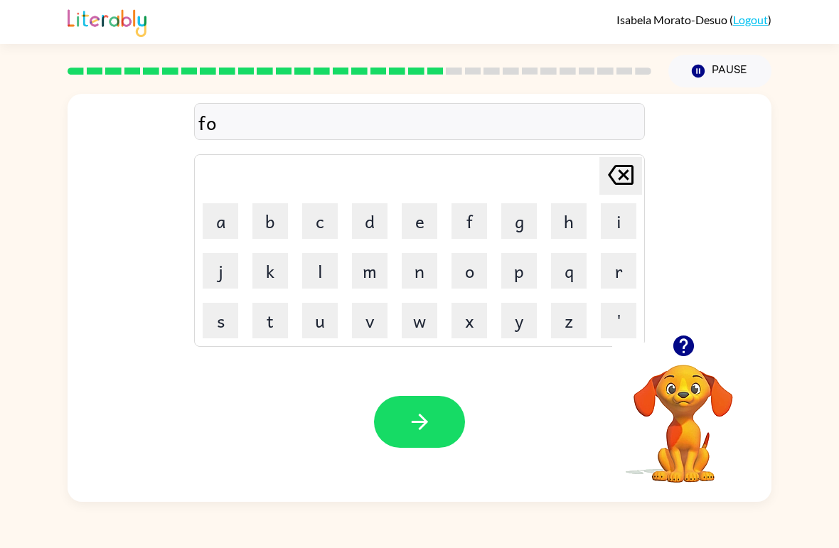
click at [321, 276] on button "l" at bounding box center [320, 271] width 36 height 36
click at [471, 267] on button "o" at bounding box center [470, 271] width 36 height 36
click at [422, 321] on button "w" at bounding box center [420, 321] width 36 height 36
click at [433, 416] on button "button" at bounding box center [419, 422] width 91 height 52
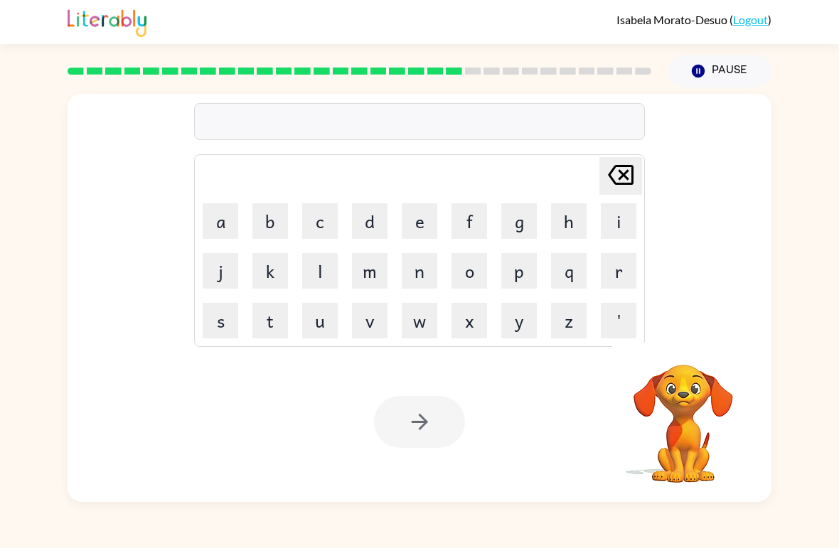
click at [228, 321] on button "s" at bounding box center [221, 321] width 36 height 36
click at [403, 209] on button "e" at bounding box center [420, 221] width 36 height 36
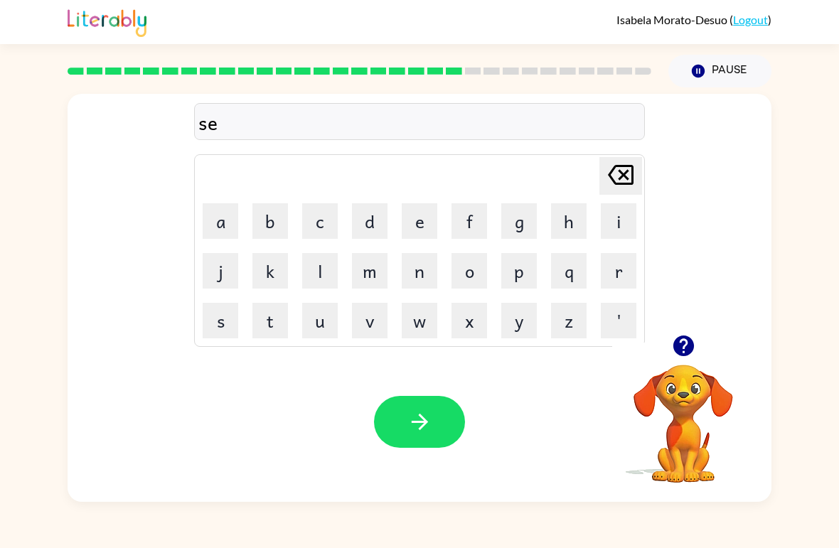
click at [425, 273] on button "n" at bounding box center [420, 271] width 36 height 36
click at [268, 316] on button "t" at bounding box center [270, 321] width 36 height 36
click at [473, 279] on button "o" at bounding box center [470, 271] width 36 height 36
click at [526, 277] on button "p" at bounding box center [519, 271] width 36 height 36
click at [615, 220] on button "i" at bounding box center [619, 221] width 36 height 36
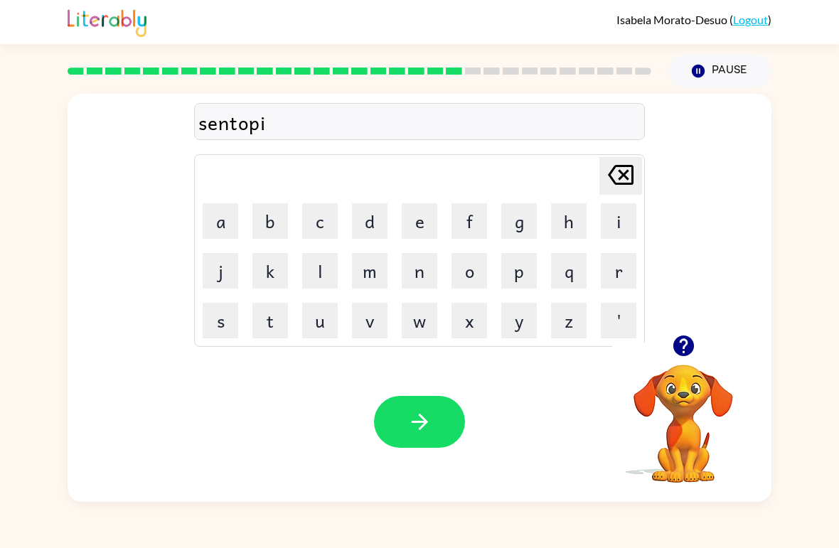
click at [373, 221] on button "d" at bounding box center [370, 221] width 36 height 36
click at [423, 404] on button "button" at bounding box center [419, 422] width 91 height 52
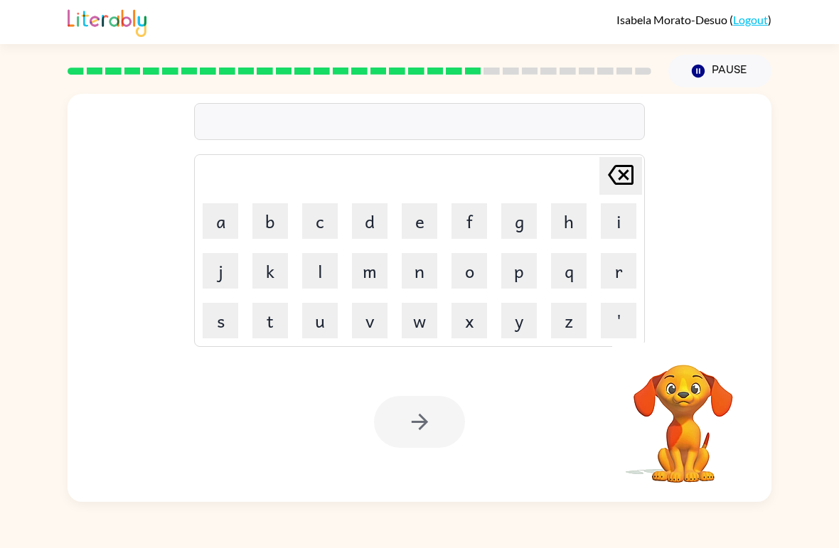
click at [227, 324] on button "s" at bounding box center [221, 321] width 36 height 36
click at [460, 285] on button "o" at bounding box center [470, 271] width 36 height 36
click at [221, 328] on button "s" at bounding box center [221, 321] width 36 height 36
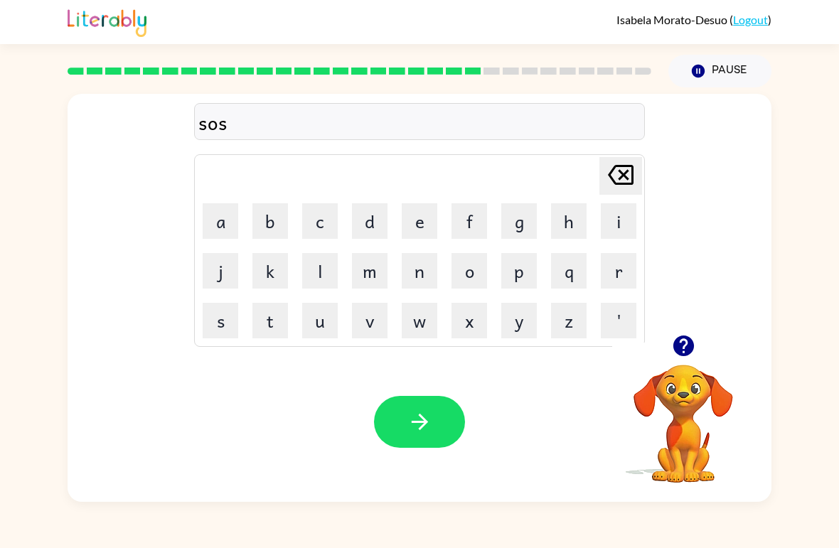
click at [280, 324] on button "t" at bounding box center [270, 321] width 36 height 36
click at [425, 224] on button "e" at bounding box center [420, 221] width 36 height 36
click at [609, 225] on button "i" at bounding box center [619, 221] width 36 height 36
click at [416, 278] on button "n" at bounding box center [420, 271] width 36 height 36
click at [432, 437] on button "button" at bounding box center [419, 422] width 91 height 52
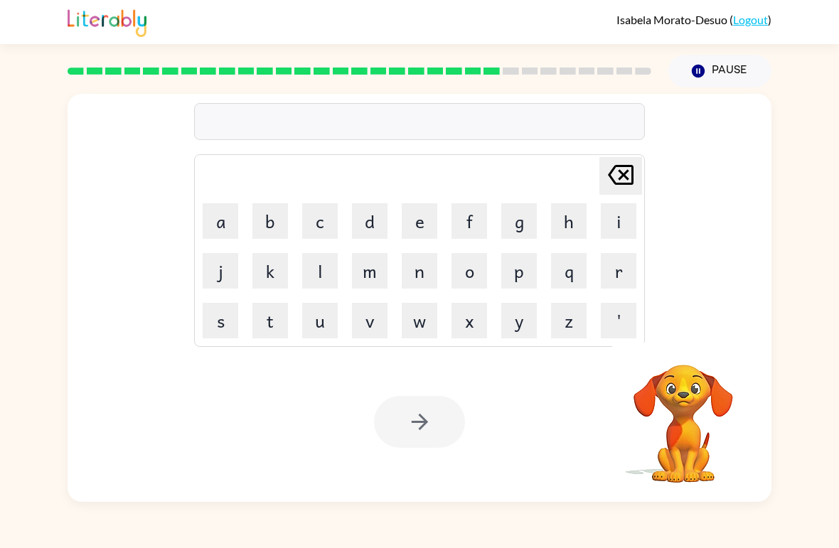
click at [465, 218] on button "f" at bounding box center [470, 221] width 36 height 36
click at [474, 267] on button "o" at bounding box center [470, 271] width 36 height 36
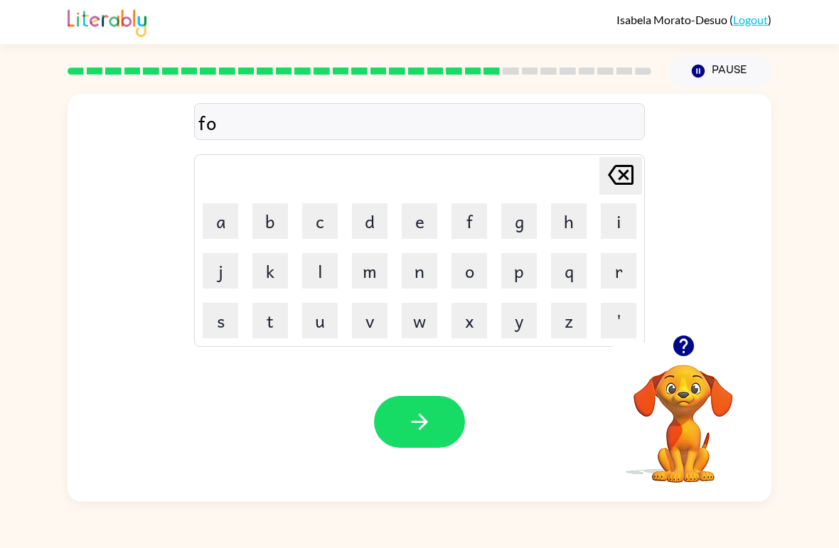
click at [469, 223] on button "f" at bounding box center [470, 221] width 36 height 36
click at [612, 181] on icon at bounding box center [621, 175] width 26 height 20
click at [617, 272] on button "r" at bounding box center [619, 271] width 36 height 36
click at [418, 320] on button "w" at bounding box center [420, 321] width 36 height 36
click at [478, 275] on button "o" at bounding box center [470, 271] width 36 height 36
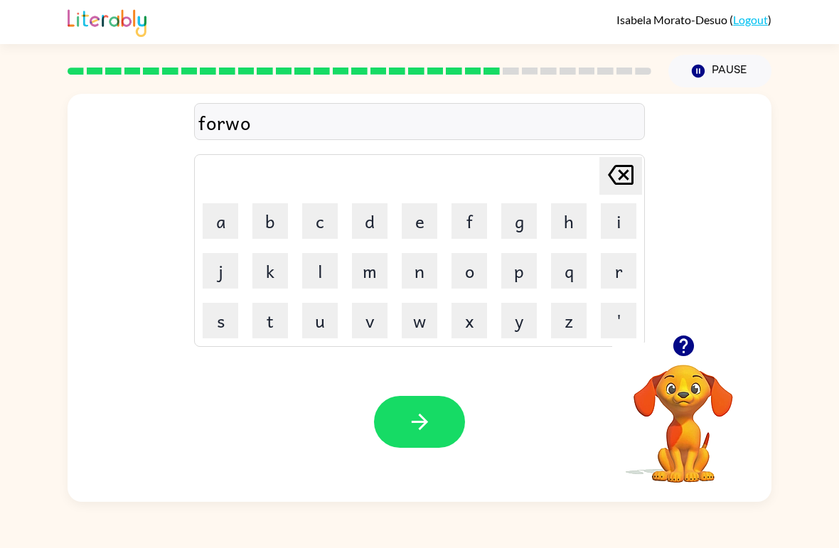
click at [604, 276] on button "r" at bounding box center [619, 271] width 36 height 36
click at [348, 218] on td "d" at bounding box center [370, 221] width 48 height 48
click at [367, 219] on button "d" at bounding box center [370, 221] width 36 height 36
click at [410, 390] on div "Your browser must support playing .mp4 files to use Literably. Please try using…" at bounding box center [420, 422] width 704 height 160
click at [425, 424] on icon "button" at bounding box center [419, 422] width 16 height 16
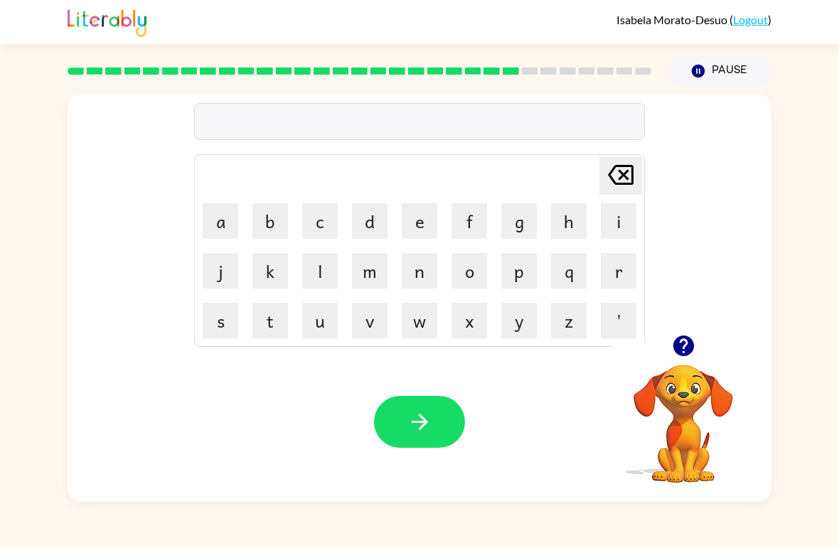
click at [617, 283] on button "r" at bounding box center [619, 271] width 36 height 36
click at [325, 329] on button "u" at bounding box center [320, 321] width 36 height 36
click at [323, 269] on button "l" at bounding box center [320, 271] width 36 height 36
click at [413, 220] on button "e" at bounding box center [420, 221] width 36 height 36
click at [317, 280] on button "l" at bounding box center [320, 271] width 36 height 36
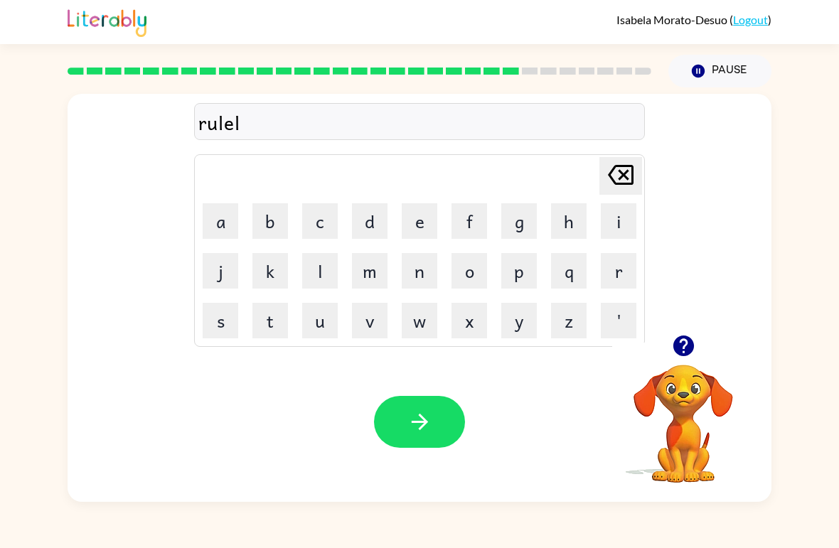
click at [420, 220] on button "e" at bounding box center [420, 221] width 36 height 36
click at [383, 216] on button "d" at bounding box center [370, 221] width 36 height 36
click at [433, 421] on button "button" at bounding box center [419, 422] width 91 height 52
click at [529, 225] on button "g" at bounding box center [519, 221] width 36 height 36
click at [478, 276] on button "o" at bounding box center [470, 271] width 36 height 36
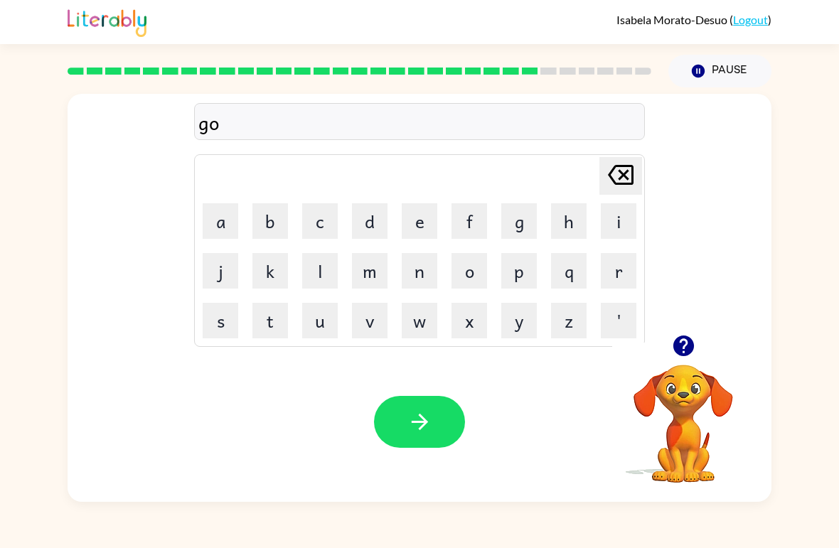
click at [270, 235] on button "b" at bounding box center [270, 221] width 36 height 36
click at [619, 277] on button "r" at bounding box center [619, 271] width 36 height 36
click at [626, 172] on icon at bounding box center [621, 175] width 26 height 20
click at [329, 272] on button "l" at bounding box center [320, 271] width 36 height 36
click at [425, 219] on button "e" at bounding box center [420, 221] width 36 height 36
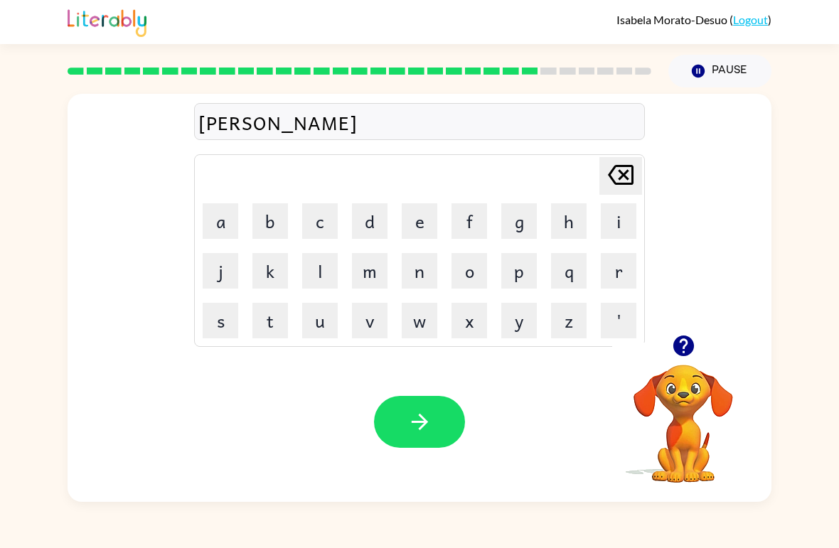
click at [380, 221] on button "d" at bounding box center [370, 221] width 36 height 36
click at [435, 417] on button "button" at bounding box center [419, 422] width 91 height 52
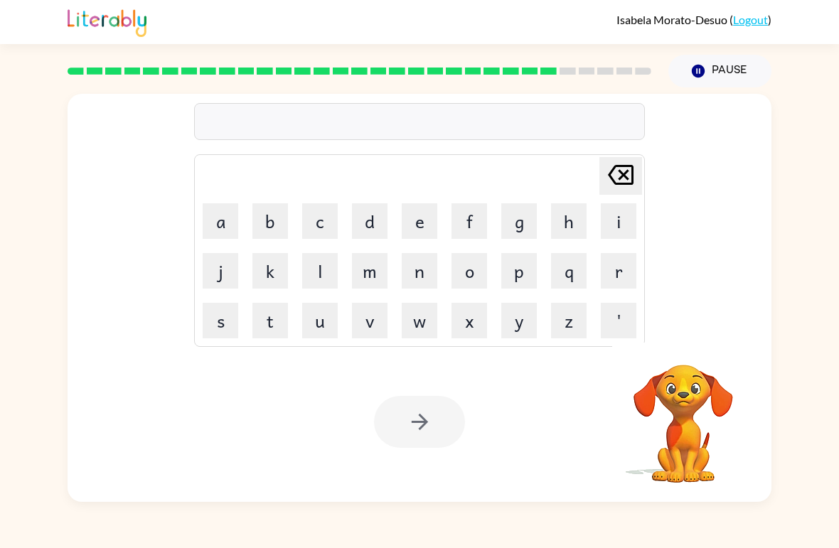
click at [302, 282] on button "l" at bounding box center [320, 271] width 36 height 36
click at [225, 218] on button "a" at bounding box center [221, 221] width 36 height 36
click at [368, 269] on button "m" at bounding box center [370, 271] width 36 height 36
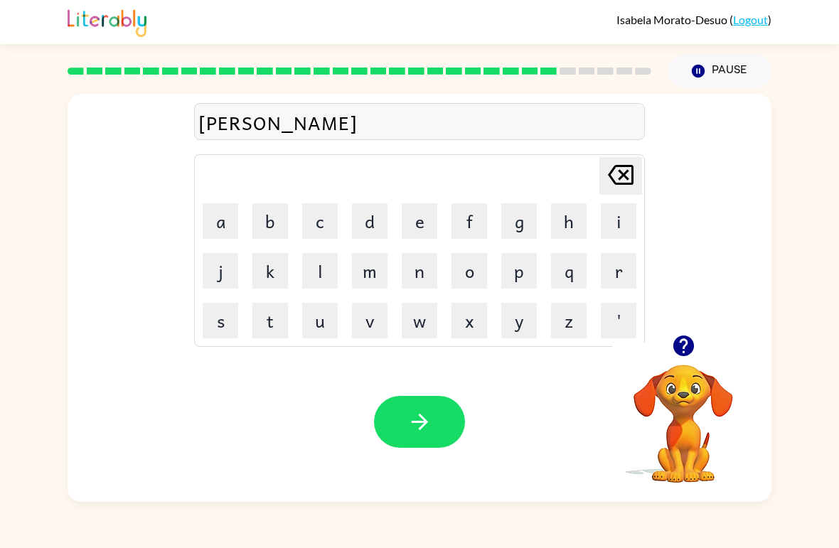
click at [525, 282] on button "p" at bounding box center [519, 271] width 36 height 36
click at [427, 228] on button "e" at bounding box center [420, 221] width 36 height 36
click at [634, 284] on button "r" at bounding box center [619, 271] width 36 height 36
click at [215, 276] on button "j" at bounding box center [221, 271] width 36 height 36
click at [409, 227] on button "e" at bounding box center [420, 221] width 36 height 36
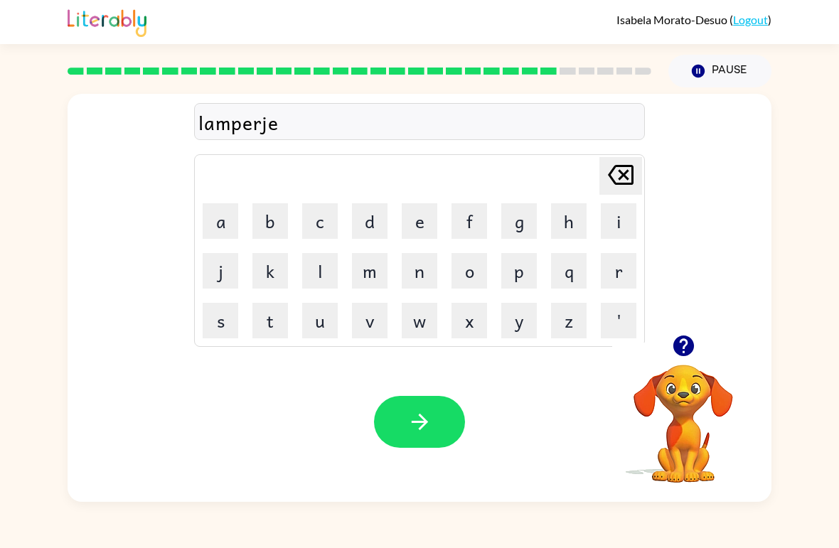
click at [221, 325] on button "s" at bounding box center [221, 321] width 36 height 36
click at [277, 326] on button "t" at bounding box center [270, 321] width 36 height 36
click at [413, 433] on icon "button" at bounding box center [420, 422] width 25 height 25
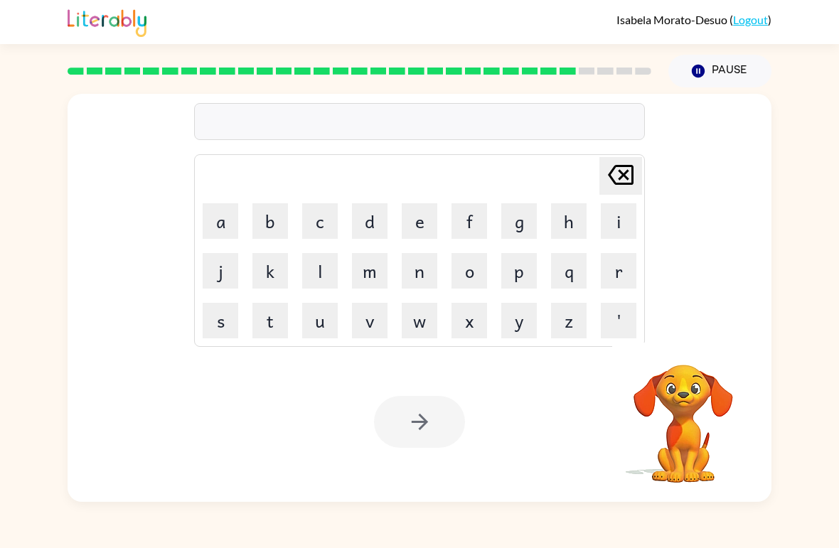
click at [220, 226] on button "a" at bounding box center [221, 221] width 36 height 36
click at [610, 226] on button "i" at bounding box center [619, 221] width 36 height 36
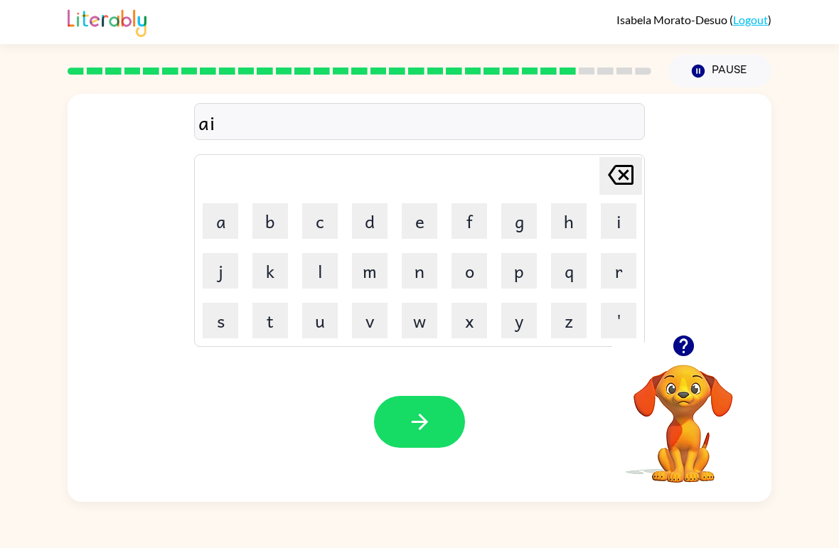
click at [617, 181] on icon "[PERSON_NAME] last character input" at bounding box center [621, 175] width 34 height 34
click at [624, 179] on icon "[PERSON_NAME] last character input" at bounding box center [621, 175] width 34 height 34
click at [318, 225] on button "c" at bounding box center [320, 221] width 36 height 36
click at [563, 214] on button "h" at bounding box center [569, 221] width 36 height 36
click at [413, 211] on button "e" at bounding box center [420, 221] width 36 height 36
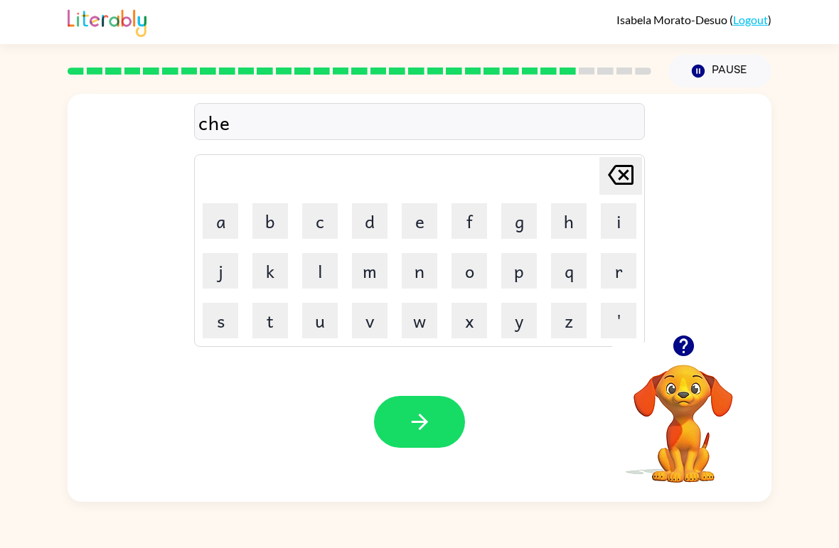
click at [622, 222] on button "i" at bounding box center [619, 221] width 36 height 36
click at [237, 311] on button "s" at bounding box center [221, 321] width 36 height 36
click at [410, 412] on icon "button" at bounding box center [420, 422] width 25 height 25
click at [270, 328] on button "t" at bounding box center [270, 321] width 36 height 36
click at [618, 225] on button "i" at bounding box center [619, 221] width 36 height 36
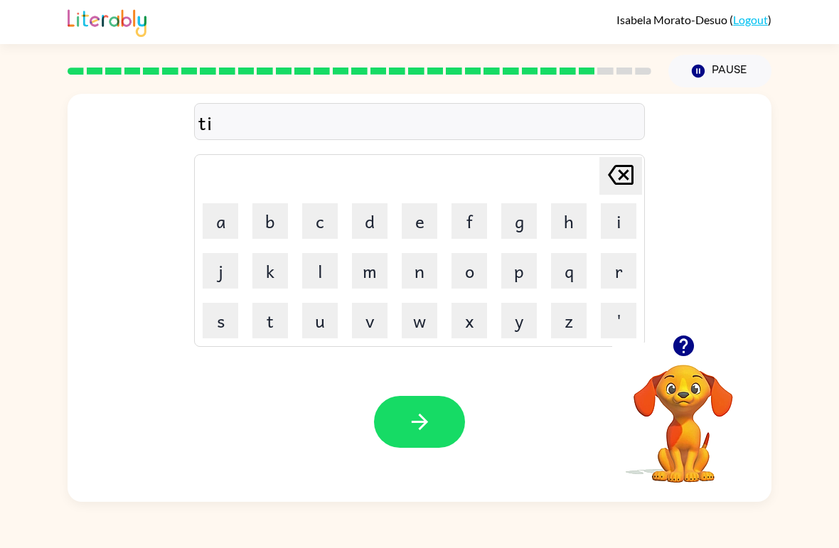
click at [406, 276] on button "n" at bounding box center [420, 271] width 36 height 36
click at [430, 432] on icon "button" at bounding box center [420, 422] width 25 height 25
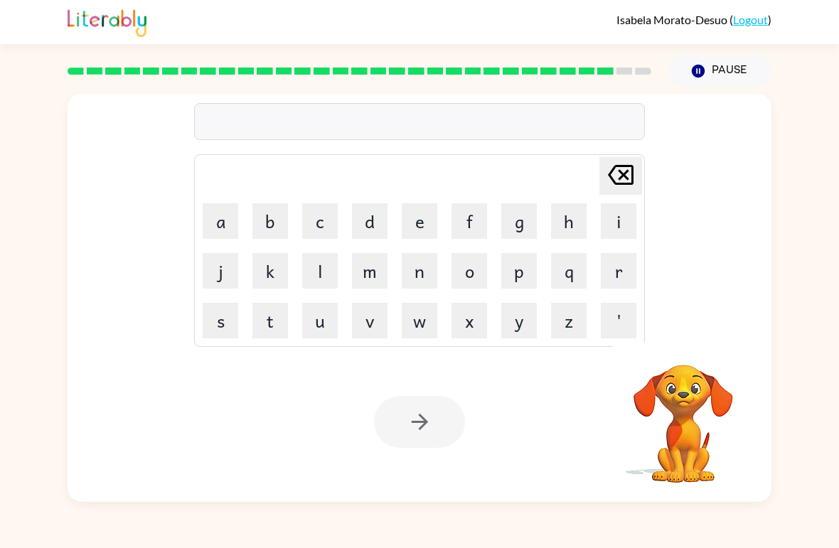
click at [213, 336] on button "s" at bounding box center [221, 321] width 36 height 36
click at [464, 282] on button "o" at bounding box center [470, 271] width 36 height 36
click at [380, 310] on button "v" at bounding box center [370, 321] width 36 height 36
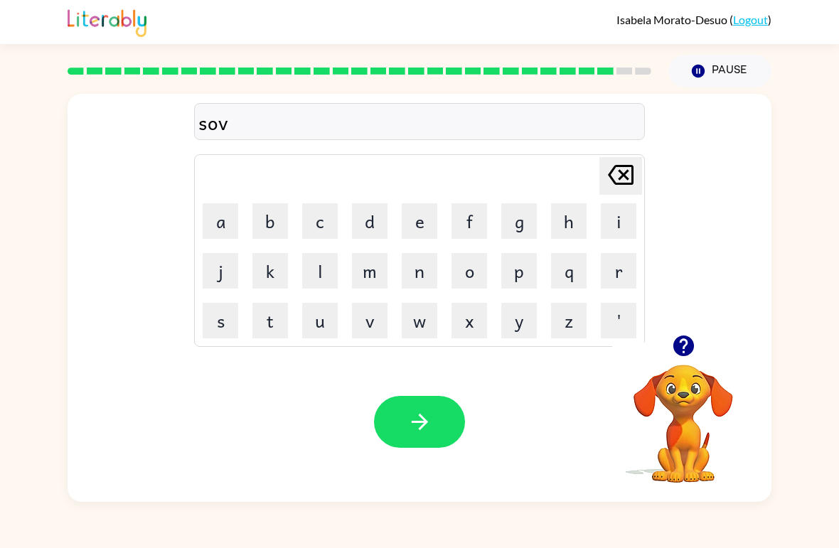
click at [422, 221] on button "e" at bounding box center [420, 221] width 36 height 36
click at [612, 270] on button "r" at bounding box center [619, 271] width 36 height 36
click at [427, 326] on button "w" at bounding box center [420, 321] width 36 height 36
click at [571, 219] on button "h" at bounding box center [569, 221] width 36 height 36
click at [417, 228] on button "e" at bounding box center [420, 221] width 36 height 36
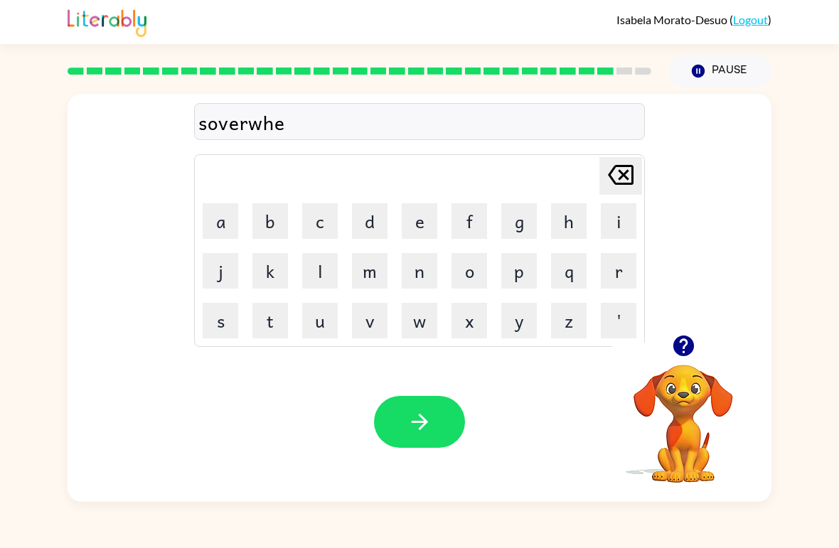
click at [624, 279] on button "r" at bounding box center [619, 271] width 36 height 36
click at [418, 407] on button "button" at bounding box center [419, 422] width 91 height 52
click at [212, 232] on button "a" at bounding box center [221, 221] width 36 height 36
click at [406, 272] on button "n" at bounding box center [420, 271] width 36 height 36
click at [229, 219] on button "a" at bounding box center [221, 221] width 36 height 36
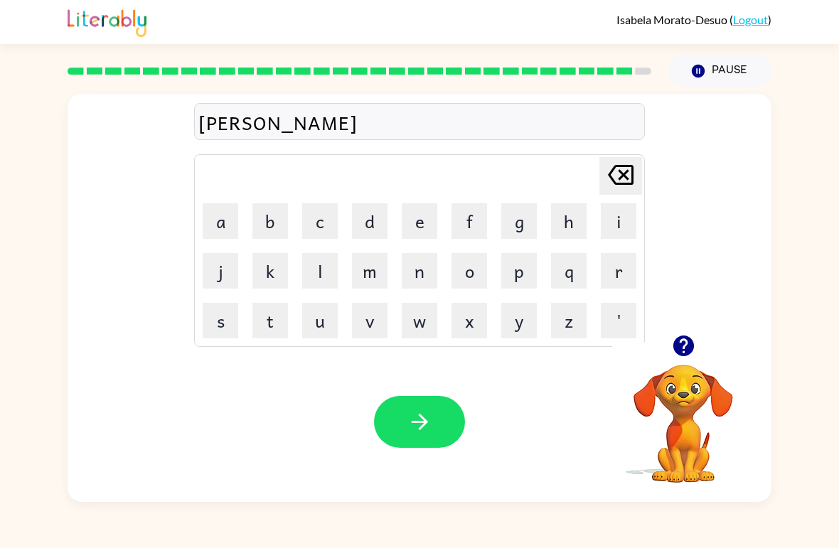
click at [469, 232] on button "f" at bounding box center [470, 221] width 36 height 36
click at [614, 277] on button "r" at bounding box center [619, 271] width 36 height 36
click at [416, 217] on button "e" at bounding box center [420, 221] width 36 height 36
click at [611, 226] on button "i" at bounding box center [619, 221] width 36 height 36
click at [387, 226] on button "d" at bounding box center [370, 221] width 36 height 36
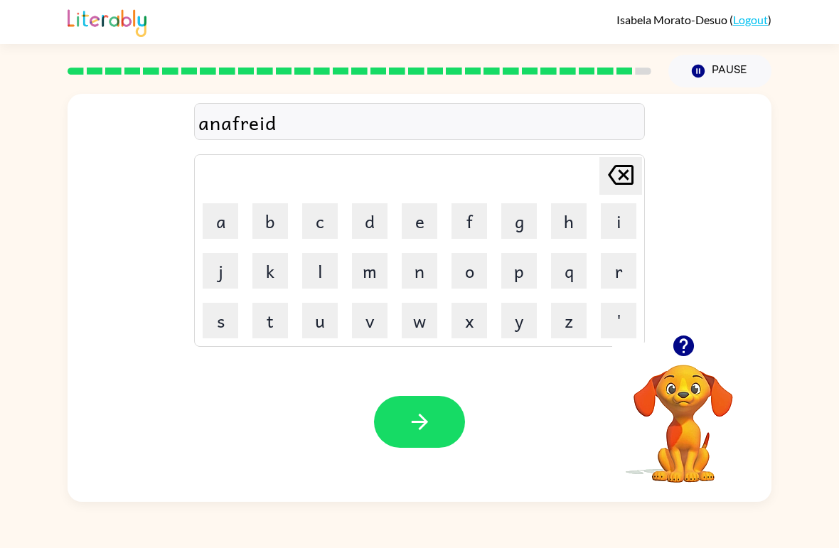
click at [422, 400] on button "button" at bounding box center [419, 422] width 91 height 52
